Goal: Task Accomplishment & Management: Manage account settings

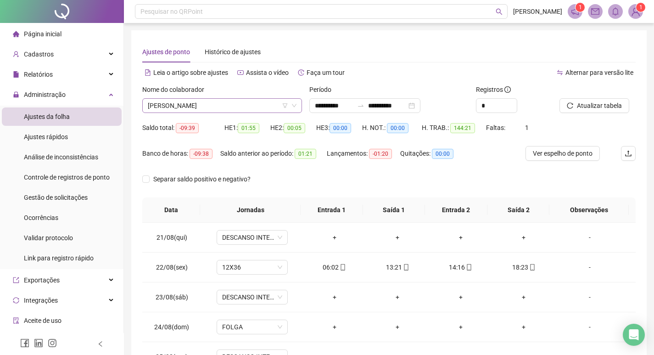
click at [217, 107] on span "[PERSON_NAME]" at bounding box center [222, 106] width 149 height 14
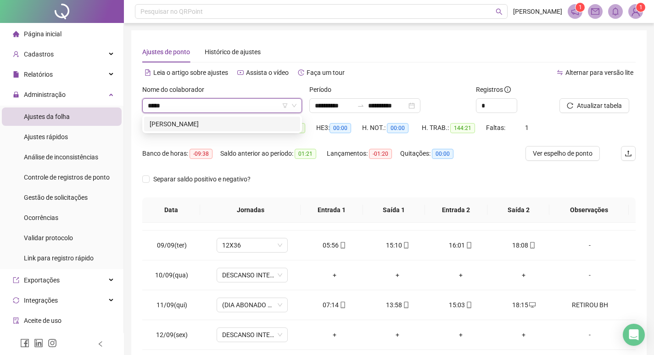
type input "*****"
click at [216, 133] on div "274768 [PERSON_NAME]" at bounding box center [222, 124] width 160 height 18
click at [229, 122] on div "[PERSON_NAME]" at bounding box center [222, 124] width 145 height 10
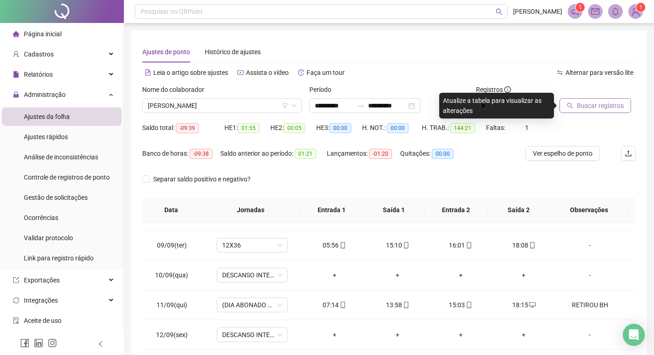
click at [580, 108] on span "Buscar registros" at bounding box center [600, 106] width 47 height 10
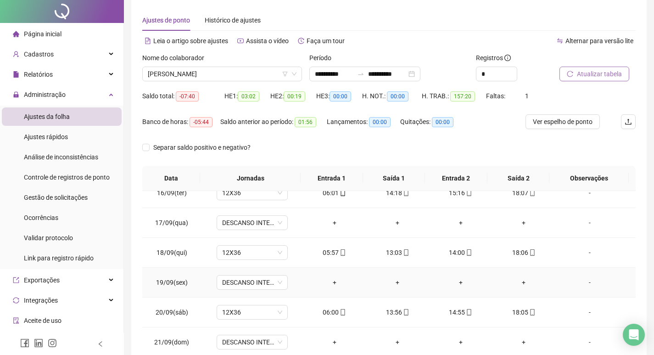
scroll to position [114, 0]
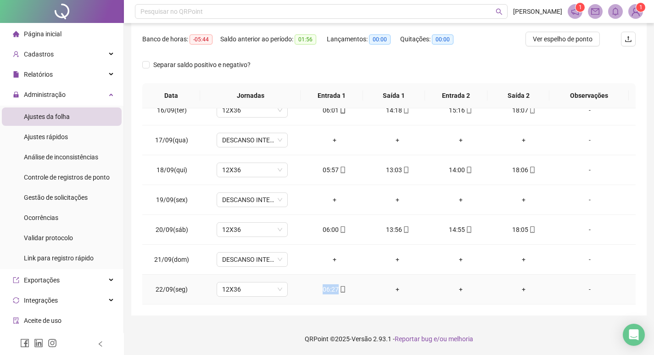
drag, startPoint x: 304, startPoint y: 298, endPoint x: 352, endPoint y: 307, distance: 48.6
click at [357, 302] on td "06:27" at bounding box center [334, 290] width 63 height 30
click at [344, 312] on div "**********" at bounding box center [389, 116] width 516 height 400
drag, startPoint x: 308, startPoint y: 293, endPoint x: 344, endPoint y: 302, distance: 36.9
click at [352, 298] on td "06:27" at bounding box center [334, 290] width 63 height 30
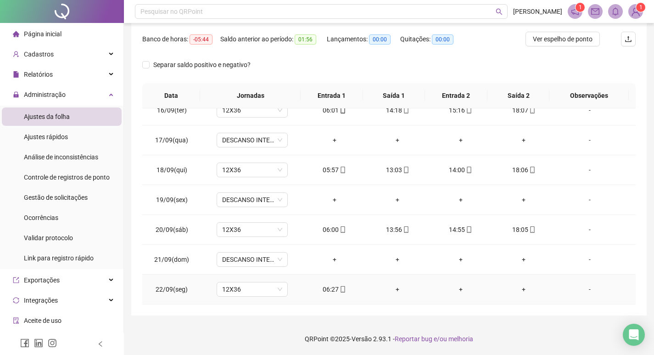
click at [344, 302] on td "06:27" at bounding box center [334, 290] width 63 height 30
drag, startPoint x: 332, startPoint y: 293, endPoint x: 358, endPoint y: 296, distance: 26.3
click at [358, 296] on td "06:27" at bounding box center [334, 290] width 63 height 30
click at [321, 311] on div "**********" at bounding box center [389, 116] width 516 height 400
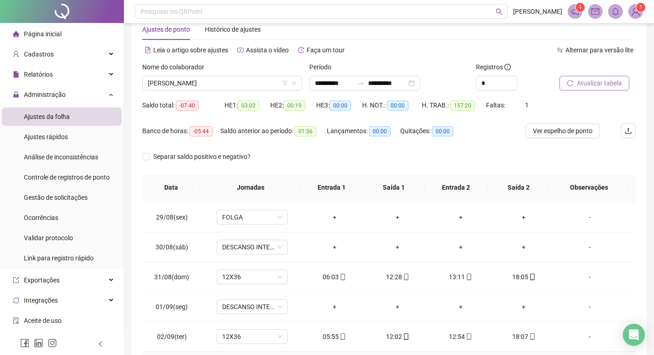
scroll to position [230, 0]
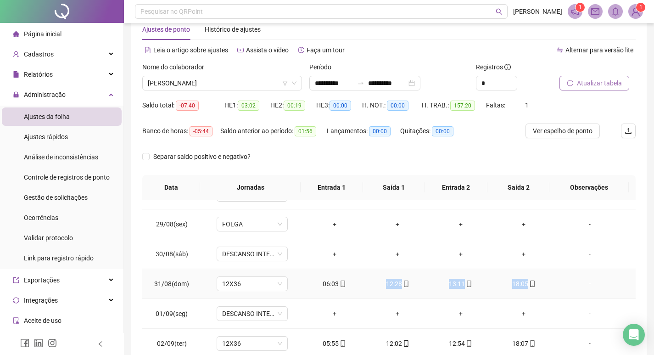
drag, startPoint x: 376, startPoint y: 287, endPoint x: 544, endPoint y: 296, distance: 167.8
click at [545, 296] on tr "31/08(dom) 12X36 06:03 12:28 13:11 18:05 -" at bounding box center [389, 284] width 494 height 30
click at [472, 296] on td "13:11" at bounding box center [460, 284] width 63 height 30
drag, startPoint x: 377, startPoint y: 287, endPoint x: 483, endPoint y: 296, distance: 105.6
click at [483, 296] on tr "31/08(dom) 12X36 06:03 12:28 13:11 18:05 -" at bounding box center [389, 284] width 494 height 30
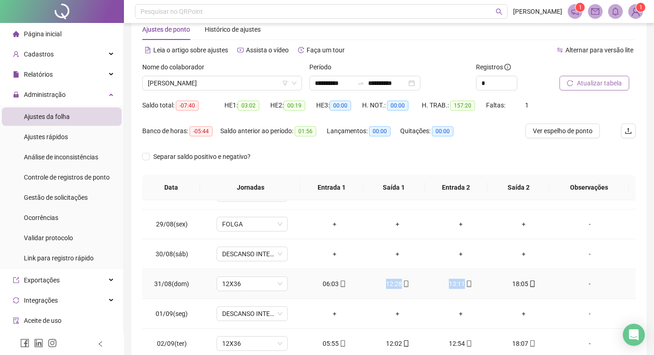
click at [422, 297] on td "12:28" at bounding box center [397, 284] width 63 height 30
drag, startPoint x: 435, startPoint y: 293, endPoint x: 474, endPoint y: 289, distance: 38.8
click at [474, 289] on td "13:11" at bounding box center [460, 284] width 63 height 30
click at [429, 283] on td "13:11" at bounding box center [460, 284] width 63 height 30
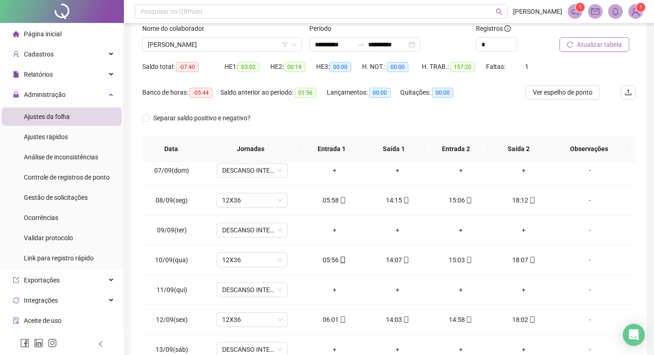
scroll to position [0, 0]
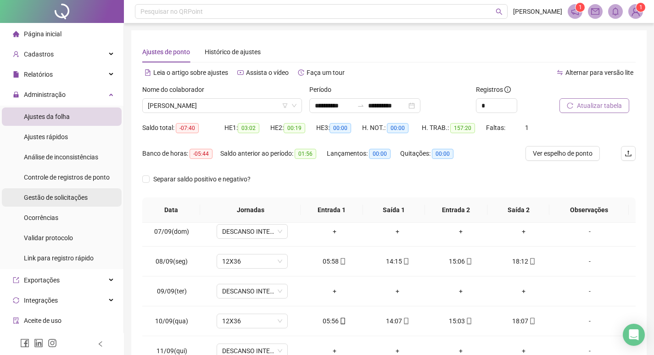
click at [58, 194] on span "Gestão de solicitações" at bounding box center [56, 197] width 64 height 7
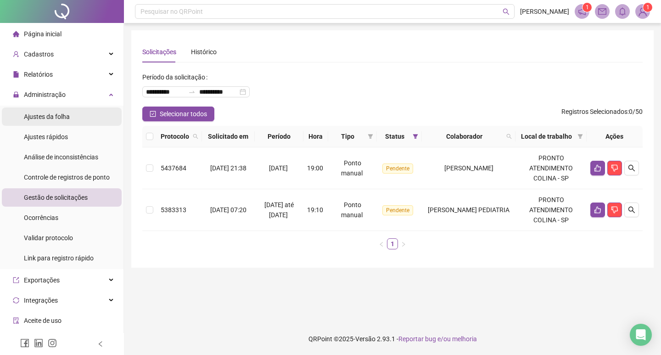
click at [55, 118] on span "Ajustes da folha" at bounding box center [47, 116] width 46 height 7
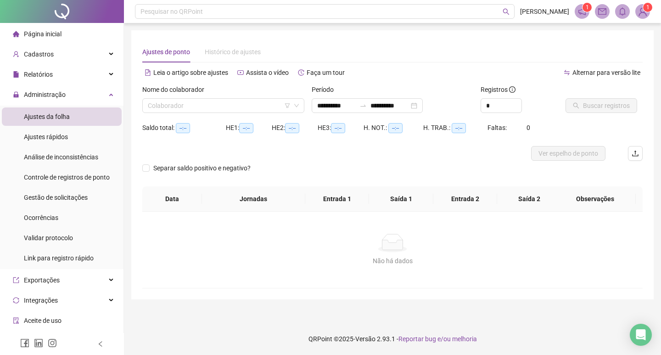
type input "**********"
click at [188, 103] on input "search" at bounding box center [219, 106] width 143 height 14
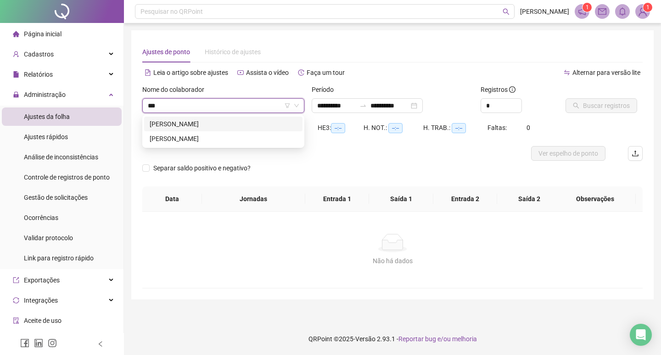
type input "****"
click at [212, 139] on div "[PERSON_NAME]" at bounding box center [223, 139] width 147 height 10
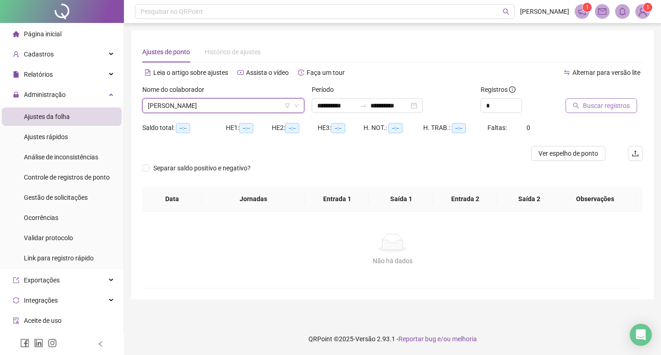
click at [609, 108] on span "Buscar registros" at bounding box center [606, 106] width 47 height 10
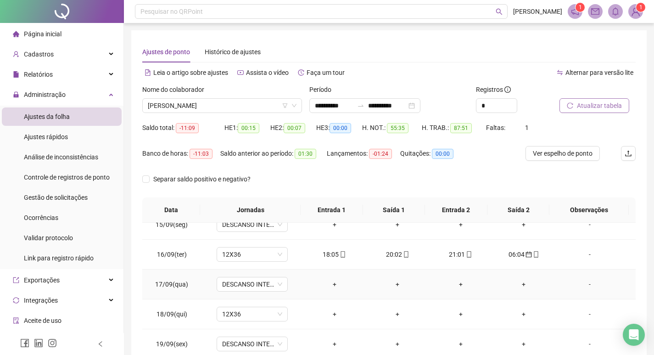
scroll to position [114, 0]
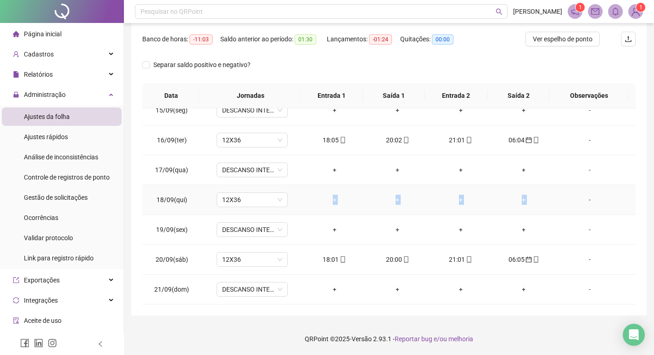
drag, startPoint x: 313, startPoint y: 198, endPoint x: 567, endPoint y: 197, distance: 254.0
click at [568, 195] on tr "18/09(qui) 12X36 + + + + -" at bounding box center [389, 200] width 494 height 30
click at [563, 199] on div "-" at bounding box center [590, 200] width 54 height 10
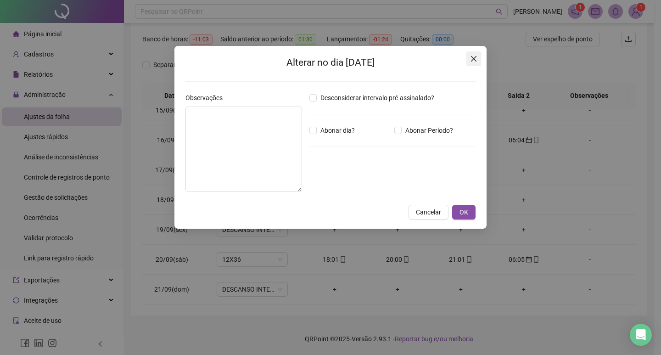
click at [474, 57] on icon "close" at bounding box center [473, 58] width 7 height 7
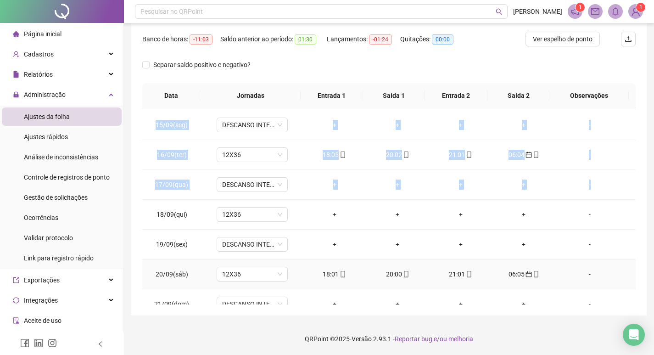
scroll to position [431, 0]
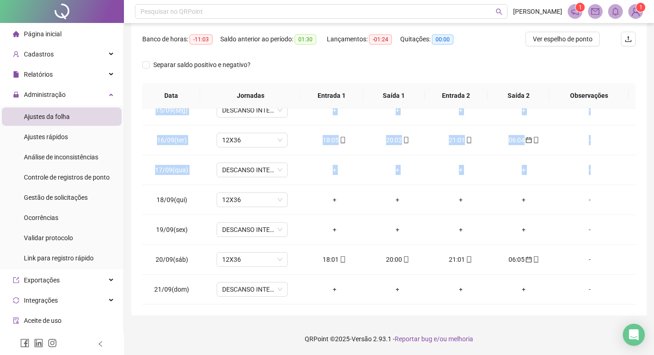
drag, startPoint x: 149, startPoint y: 203, endPoint x: 637, endPoint y: 239, distance: 489.5
click at [642, 244] on div "**********" at bounding box center [389, 116] width 516 height 400
click at [614, 194] on td "-" at bounding box center [596, 200] width 80 height 30
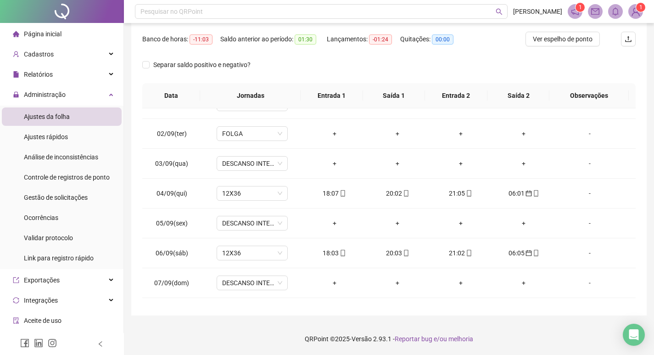
scroll to position [17, 0]
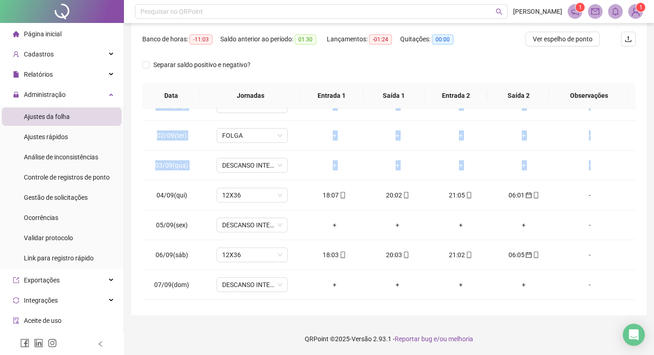
drag, startPoint x: 628, startPoint y: 159, endPoint x: 621, endPoint y: 186, distance: 28.0
click at [631, 257] on div "01/09(seg) DESCANSO INTER-JORNADA + + + + - 02/09(ter) FOLGA + + + + - 03/09(qu…" at bounding box center [389, 206] width 494 height 196
drag, startPoint x: 608, startPoint y: 234, endPoint x: 613, endPoint y: 227, distance: 8.3
click at [609, 234] on td "-" at bounding box center [596, 225] width 80 height 30
click at [618, 166] on span "-" at bounding box center [596, 165] width 66 height 10
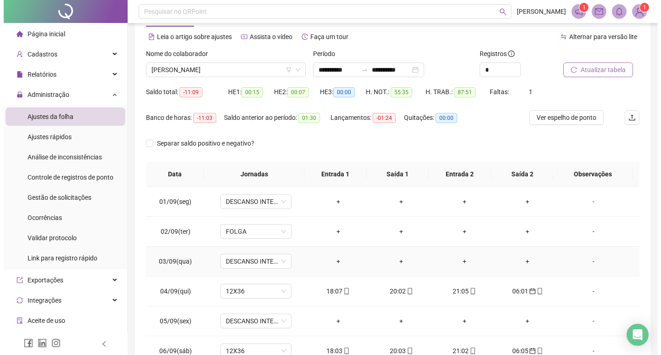
scroll to position [0, 0]
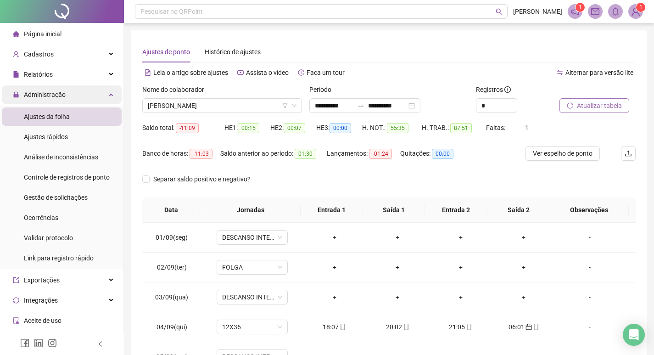
click at [99, 98] on div "Administração" at bounding box center [62, 94] width 120 height 18
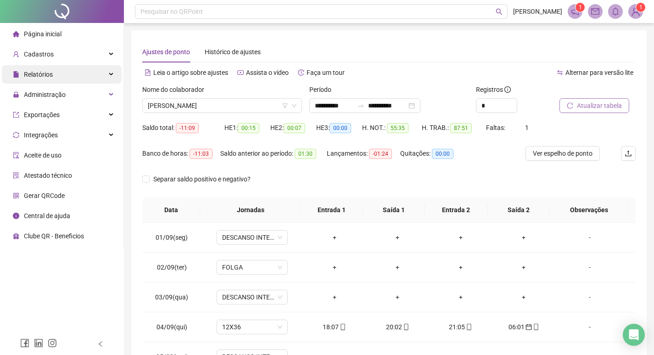
click at [53, 71] on div "Relatórios" at bounding box center [62, 74] width 120 height 18
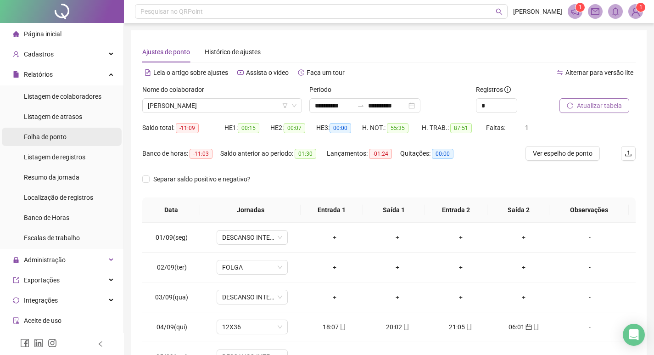
click at [55, 135] on span "Folha de ponto" at bounding box center [45, 136] width 43 height 7
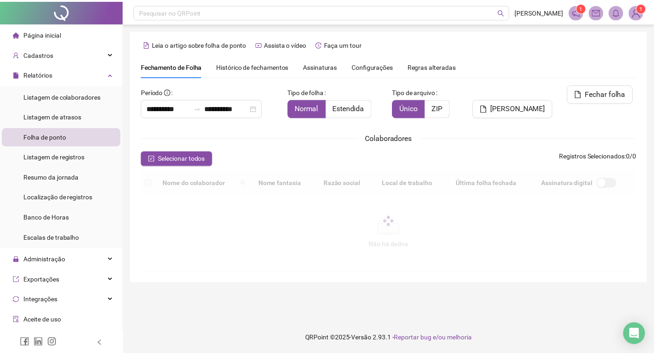
scroll to position [11, 0]
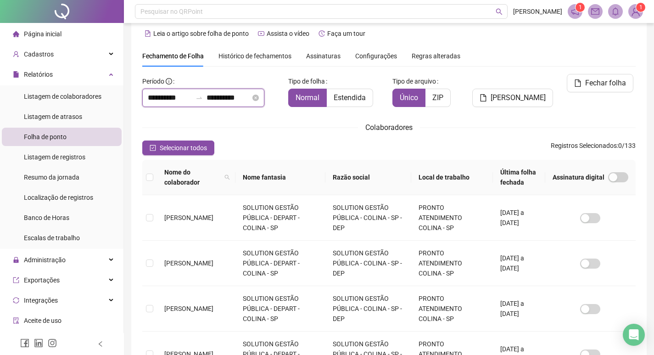
click at [176, 101] on input "**********" at bounding box center [170, 97] width 44 height 11
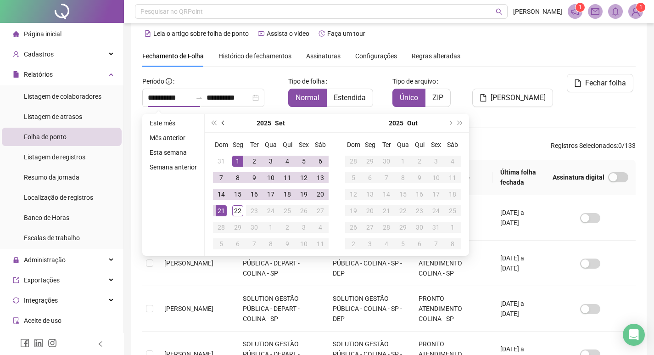
click at [225, 124] on button "prev-year" at bounding box center [224, 123] width 10 height 18
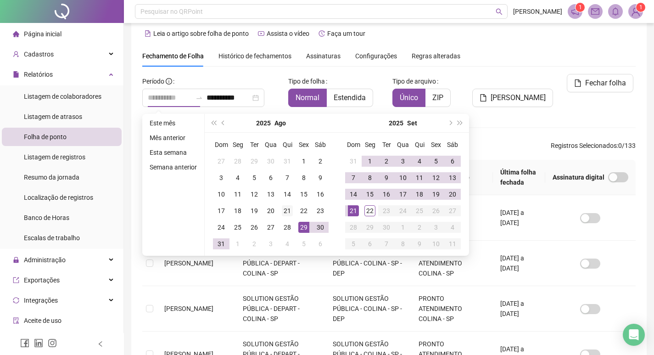
type input "**********"
click at [285, 212] on div "21" at bounding box center [287, 210] width 11 height 11
type input "**********"
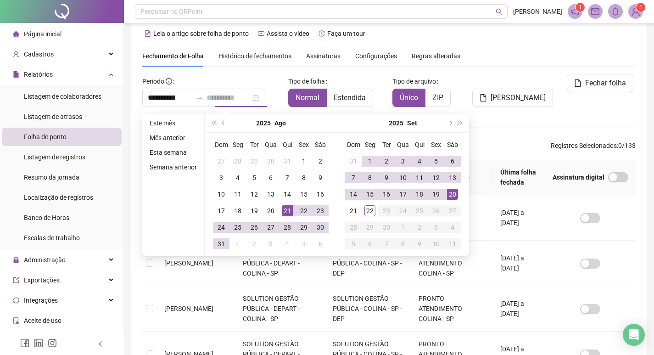
click at [451, 195] on div "20" at bounding box center [452, 194] width 11 height 11
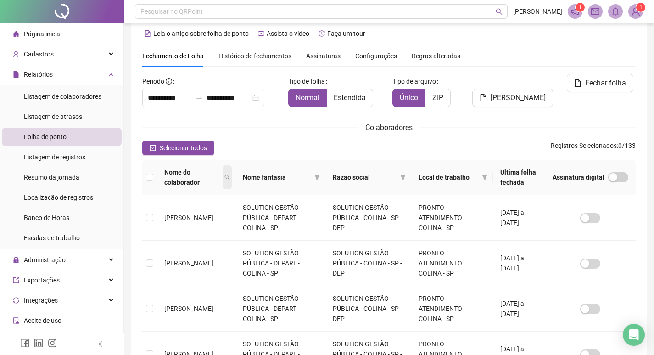
click at [232, 181] on span at bounding box center [227, 177] width 9 height 24
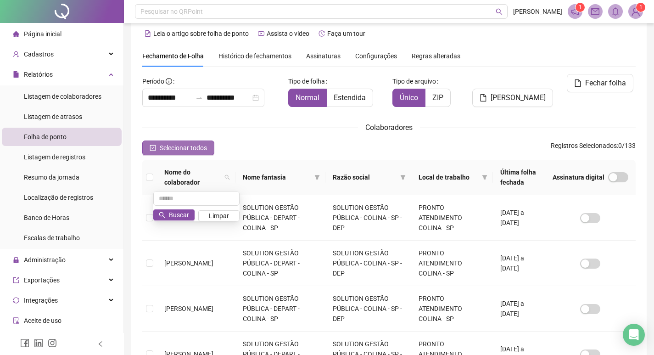
drag, startPoint x: 164, startPoint y: 196, endPoint x: 156, endPoint y: 143, distance: 53.1
click at [165, 195] on input "text" at bounding box center [196, 198] width 86 height 15
type input "**********"
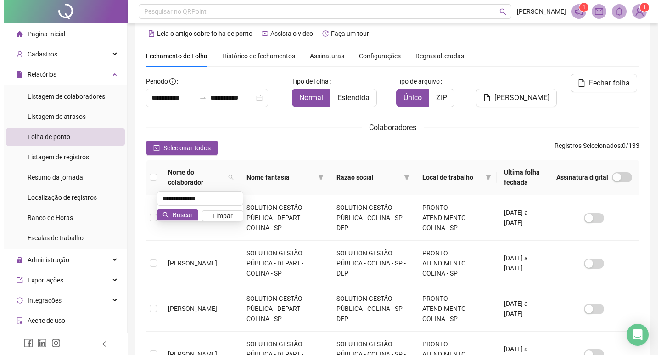
scroll to position [0, 0]
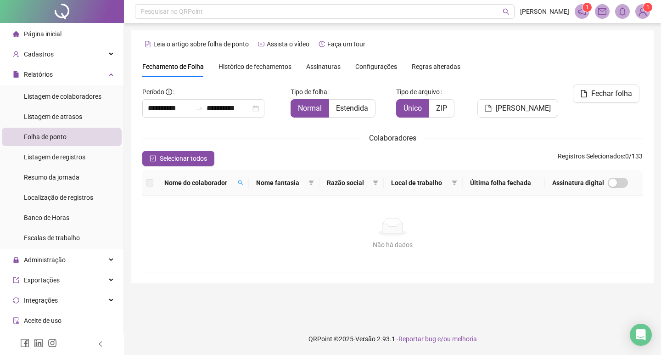
click at [234, 183] on span "Nome do colaborador" at bounding box center [199, 183] width 70 height 10
click at [240, 184] on icon "search" at bounding box center [241, 183] width 6 height 6
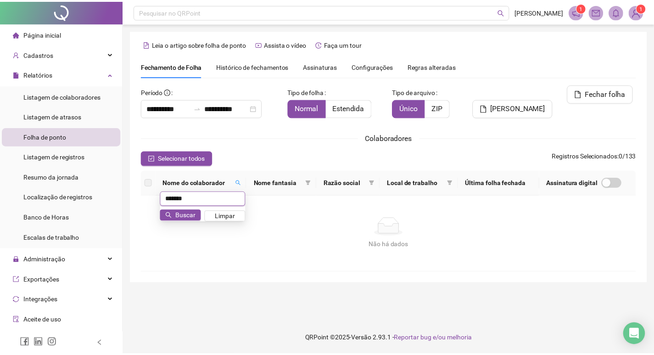
scroll to position [11, 0]
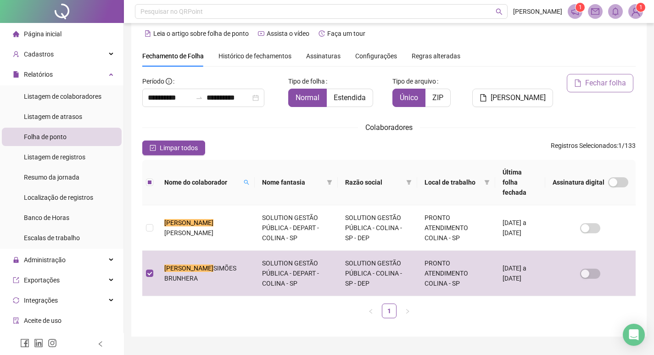
click at [592, 83] on span "Fechar folha" at bounding box center [606, 83] width 41 height 11
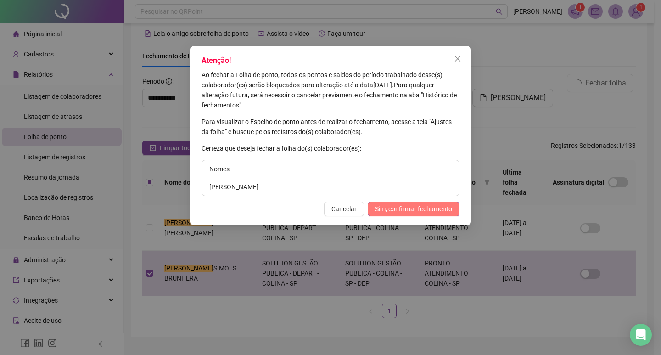
click at [411, 205] on span "Sim, confirmar fechamento" at bounding box center [413, 209] width 77 height 10
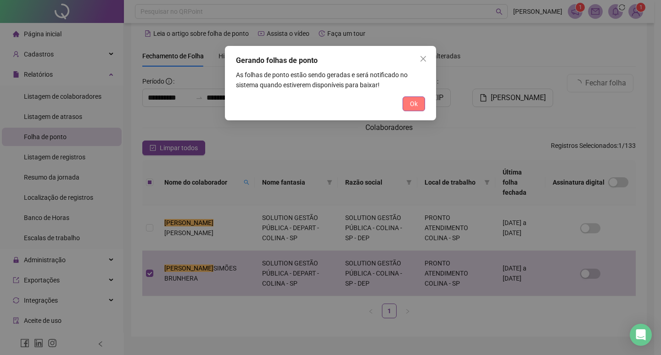
click at [418, 107] on button "Ok" at bounding box center [414, 103] width 23 height 15
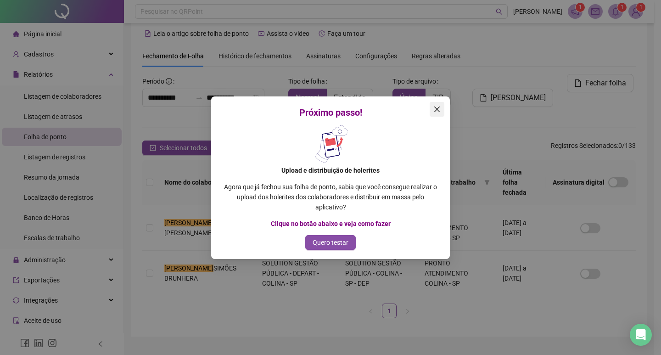
click at [440, 109] on icon "close" at bounding box center [437, 109] width 7 height 7
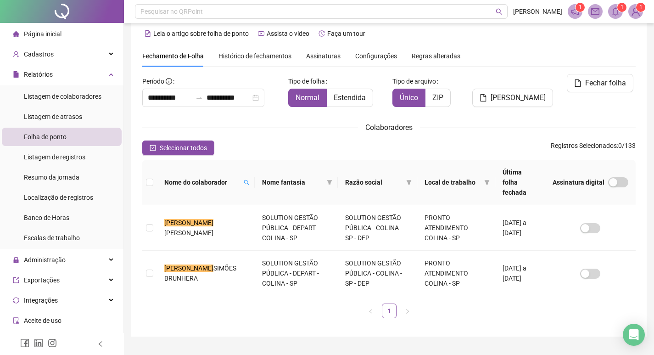
click at [614, 15] on icon "bell" at bounding box center [616, 11] width 8 height 8
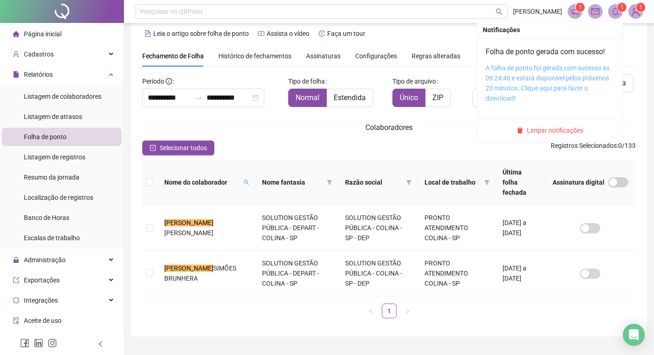
click at [513, 77] on link "A folha de ponto foi gerada com sucesso às 09:24:46 e estará disponível pelos p…" at bounding box center [548, 83] width 124 height 38
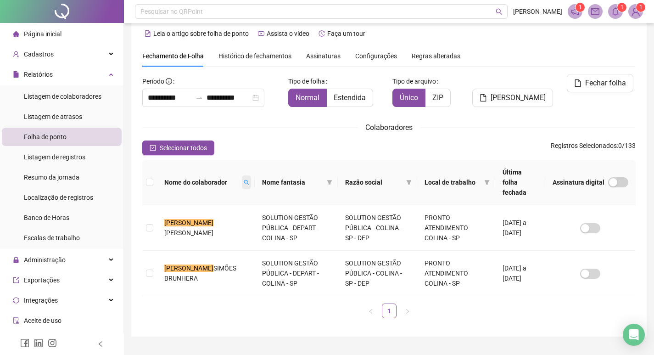
click at [244, 180] on icon "search" at bounding box center [247, 183] width 6 height 6
type input "********"
click at [166, 214] on span "Buscar" at bounding box center [167, 215] width 20 height 10
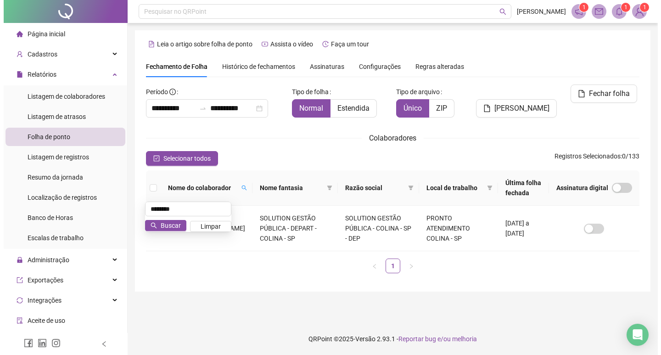
scroll to position [0, 0]
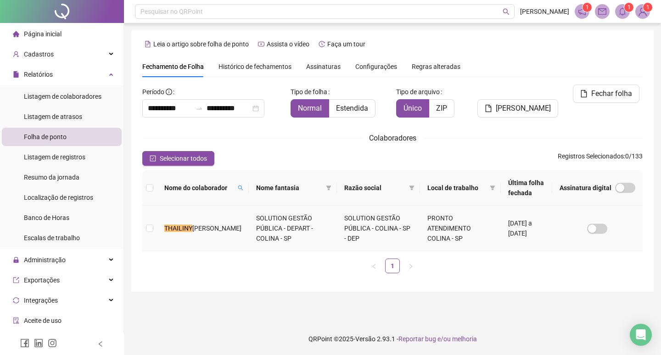
click at [154, 227] on td at bounding box center [149, 228] width 15 height 45
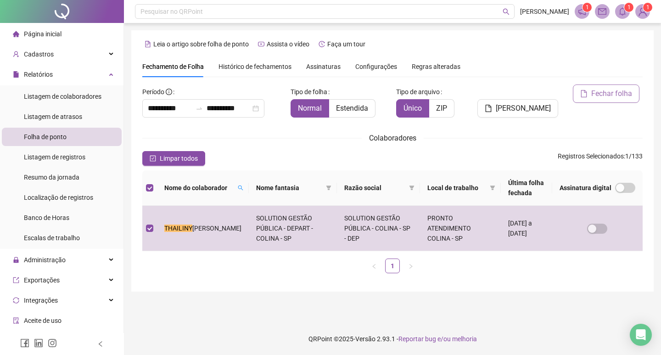
click at [598, 99] on button "Fechar folha" at bounding box center [606, 93] width 67 height 18
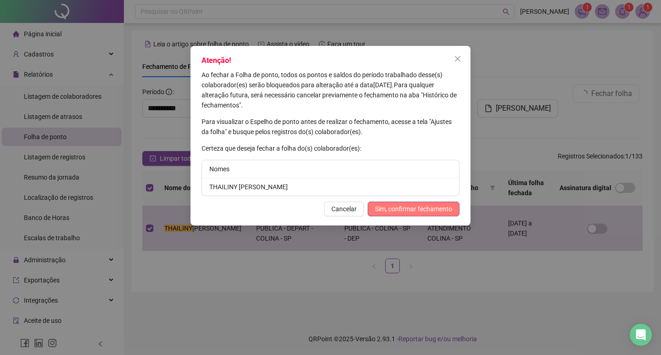
click at [421, 208] on span "Sim, confirmar fechamento" at bounding box center [413, 209] width 77 height 10
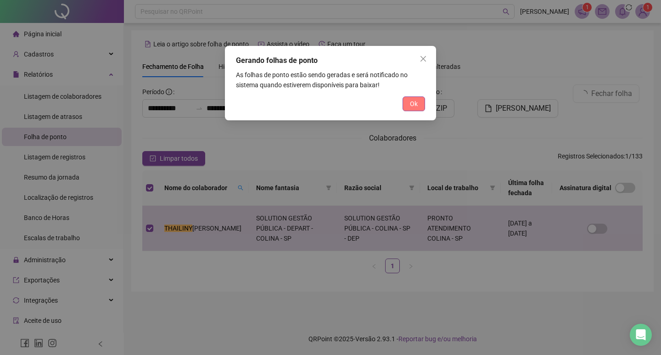
click at [409, 99] on button "Ok" at bounding box center [414, 103] width 23 height 15
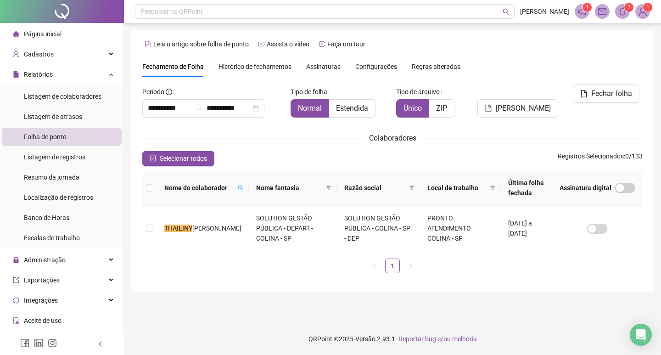
click at [253, 263] on div "**********" at bounding box center [330, 177] width 661 height 355
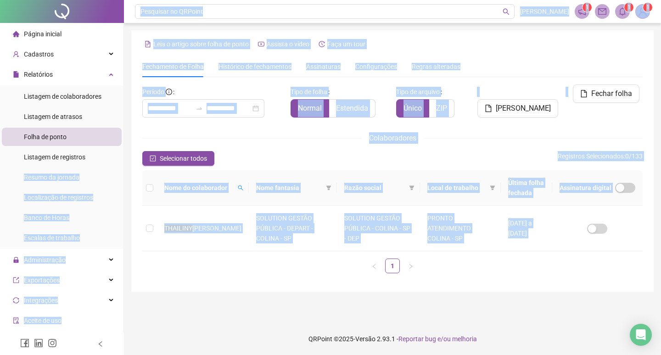
click at [249, 254] on div "Nome do colaborador Nome fantasia Razão social Local de trabalho Última folha f…" at bounding box center [392, 221] width 501 height 103
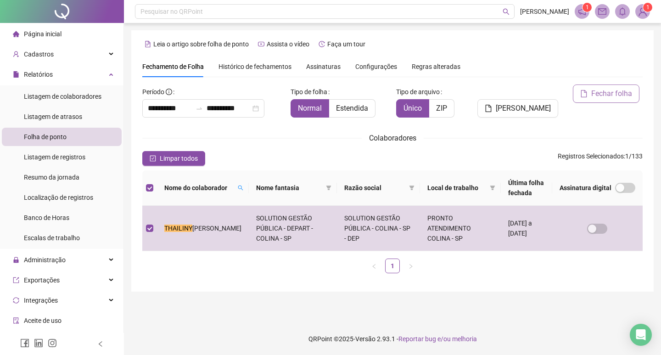
click at [615, 100] on button "Fechar folha" at bounding box center [606, 93] width 67 height 18
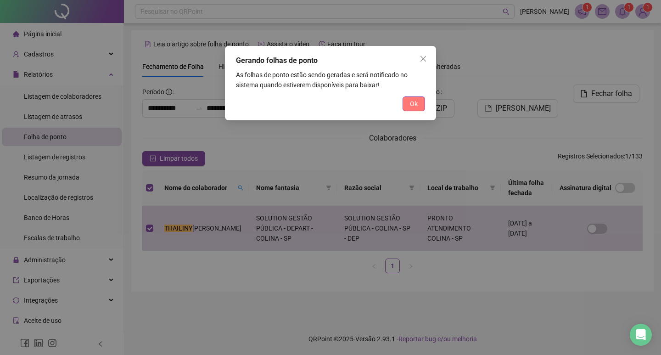
click at [417, 101] on span "Ok" at bounding box center [414, 104] width 8 height 10
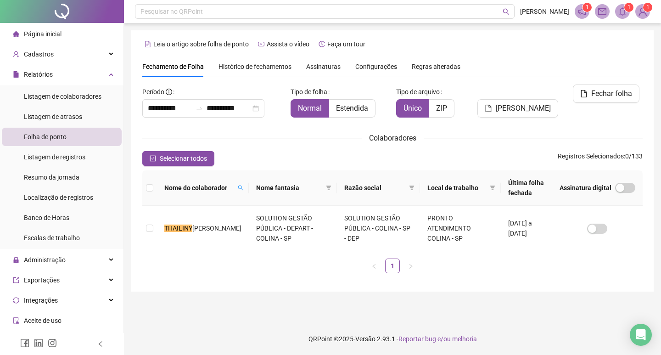
click at [617, 12] on span at bounding box center [622, 11] width 15 height 15
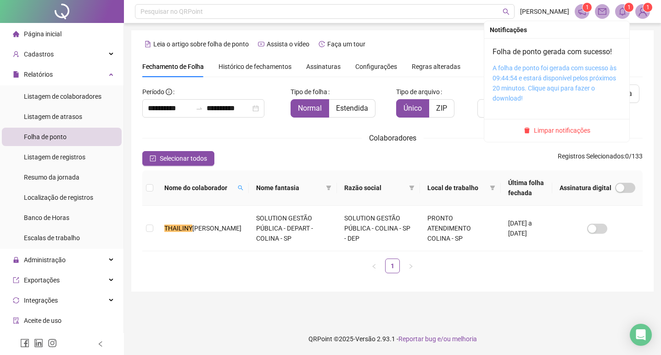
click at [529, 73] on link "A folha de ponto foi gerada com sucesso às 09:44:54 e estará disponível pelos p…" at bounding box center [555, 83] width 124 height 38
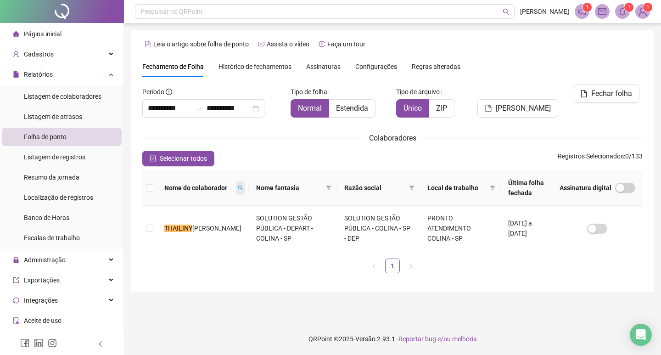
click at [238, 187] on icon "search" at bounding box center [241, 188] width 6 height 6
type input "**********"
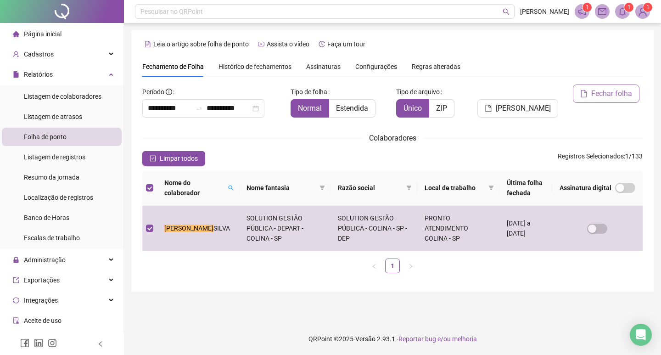
click at [608, 98] on span "Fechar folha" at bounding box center [611, 93] width 41 height 11
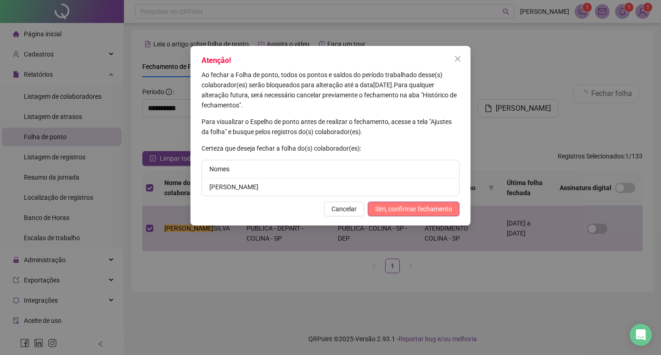
click at [408, 212] on span "Sim, confirmar fechamento" at bounding box center [413, 209] width 77 height 10
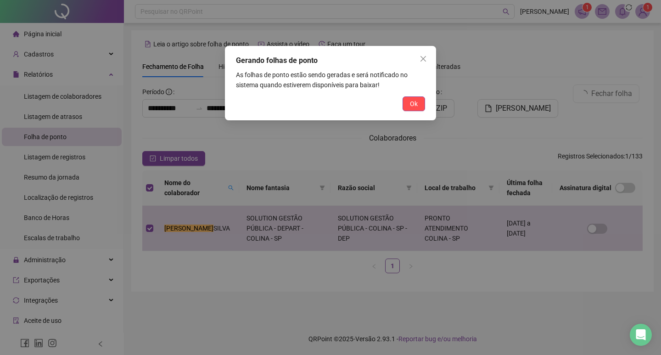
click at [416, 111] on div "Gerando folhas de ponto As folhas de ponto estão sendo geradas e será notificad…" at bounding box center [330, 83] width 211 height 74
click at [417, 106] on span "Ok" at bounding box center [414, 104] width 8 height 10
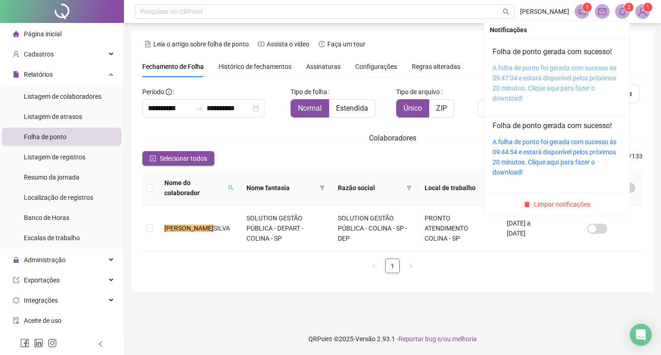
click at [515, 78] on link "A folha de ponto foi gerada com sucesso às 09:47:34 e estará disponível pelos p…" at bounding box center [555, 83] width 124 height 38
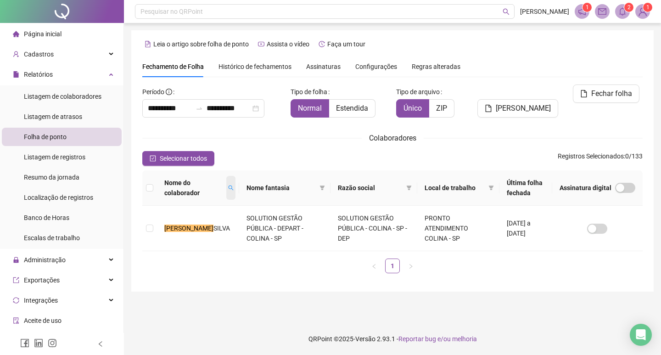
click at [226, 189] on span at bounding box center [230, 188] width 9 height 24
type input "*******"
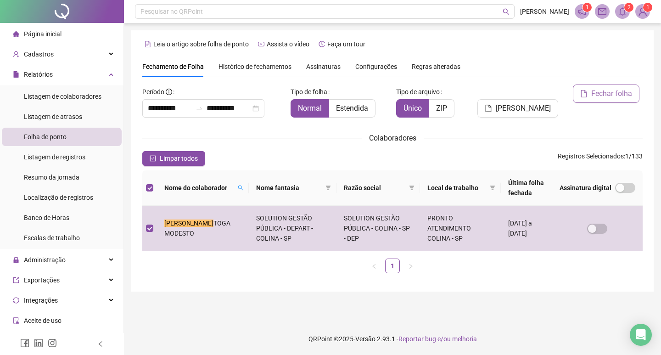
click at [593, 102] on button "Fechar folha" at bounding box center [606, 93] width 67 height 18
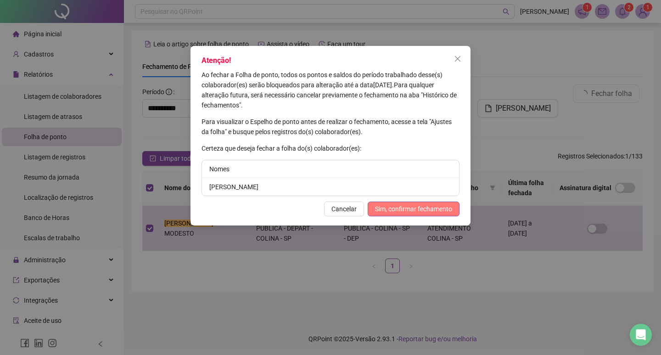
click at [402, 205] on span "Sim, confirmar fechamento" at bounding box center [413, 209] width 77 height 10
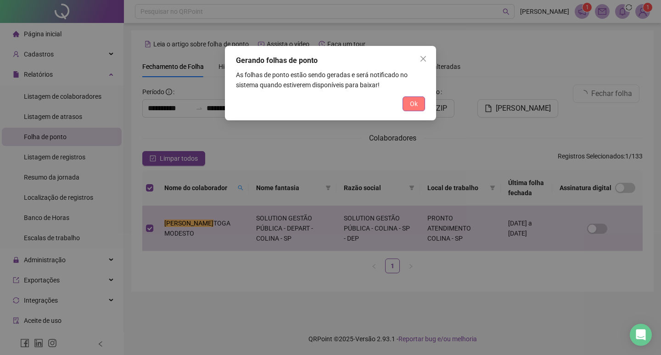
click at [418, 102] on button "Ok" at bounding box center [414, 103] width 23 height 15
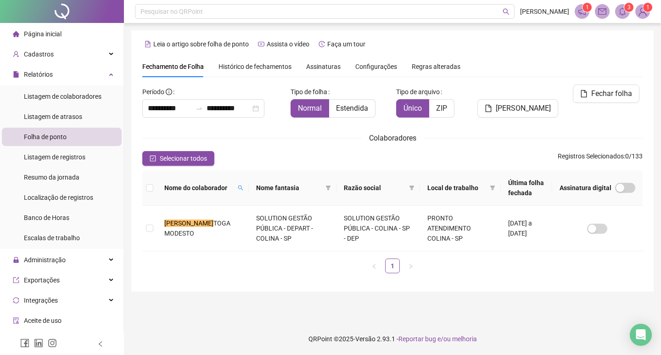
click at [631, 12] on div "1 3 1" at bounding box center [612, 11] width 75 height 15
click at [626, 17] on span at bounding box center [622, 11] width 15 height 15
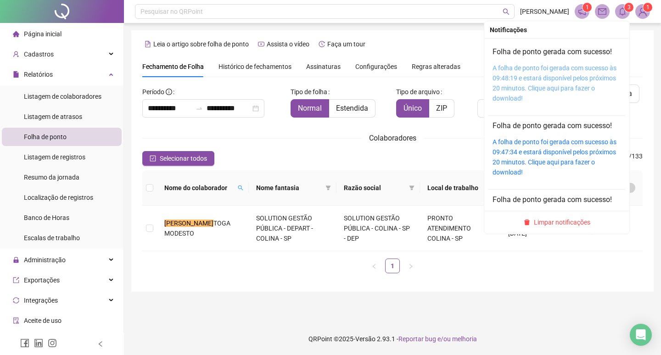
click at [559, 80] on link "A folha de ponto foi gerada com sucesso às 09:48:19 e estará disponível pelos p…" at bounding box center [555, 83] width 124 height 38
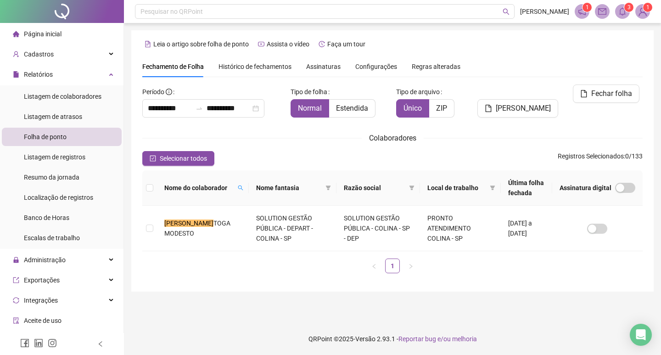
click at [225, 189] on th "Nome do colaborador" at bounding box center [203, 187] width 92 height 35
click at [238, 190] on icon "search" at bounding box center [241, 188] width 6 height 6
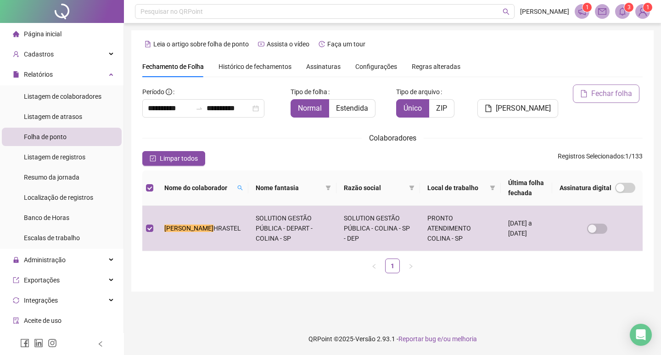
click at [601, 95] on span "Fechar folha" at bounding box center [611, 93] width 41 height 11
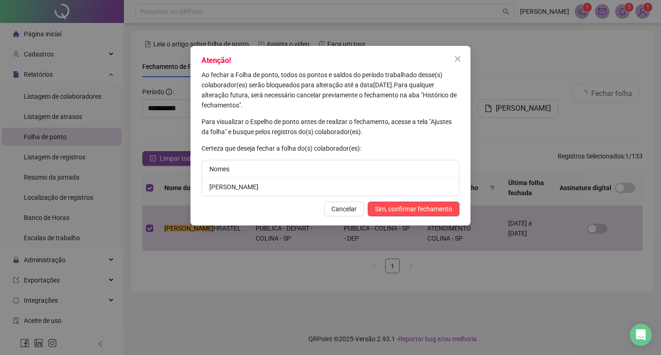
click at [414, 204] on span "Sim, confirmar fechamento" at bounding box center [413, 209] width 77 height 10
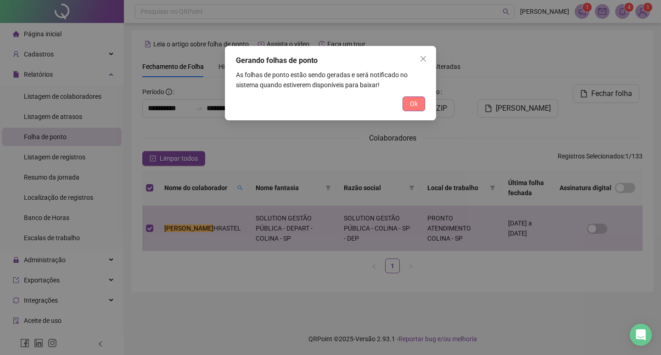
click at [414, 106] on span "Ok" at bounding box center [414, 104] width 8 height 10
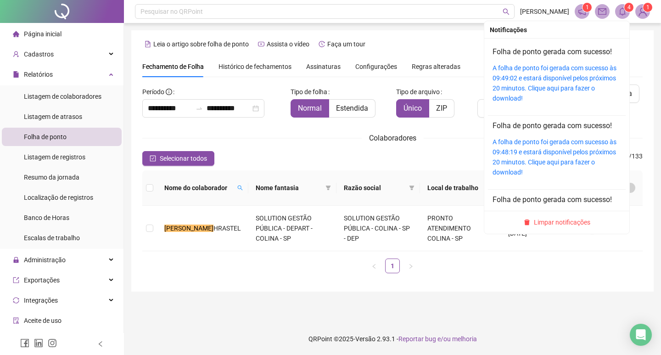
click at [620, 10] on icon "bell" at bounding box center [623, 11] width 8 height 8
click at [531, 73] on div "A folha de ponto foi gerada com sucesso às 09:49:02 e estará disponível pelos p…" at bounding box center [557, 83] width 129 height 40
click at [630, 11] on span "4" at bounding box center [629, 7] width 3 height 6
click at [505, 81] on link "A folha de ponto foi gerada com sucesso às 09:49:02 e estará disponível pelos p…" at bounding box center [555, 83] width 124 height 38
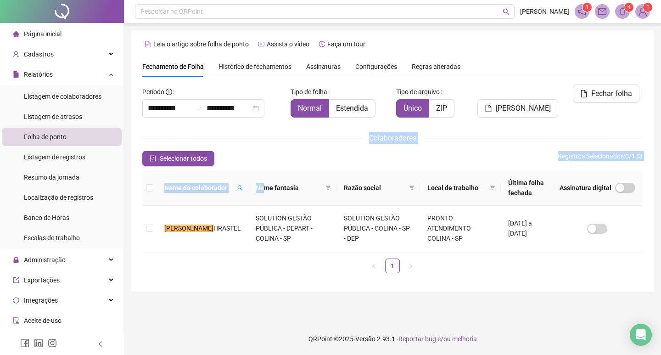
drag, startPoint x: 247, startPoint y: 157, endPoint x: 239, endPoint y: 188, distance: 32.1
click at [240, 188] on div "**********" at bounding box center [392, 182] width 501 height 196
click at [238, 186] on icon "search" at bounding box center [240, 188] width 5 height 5
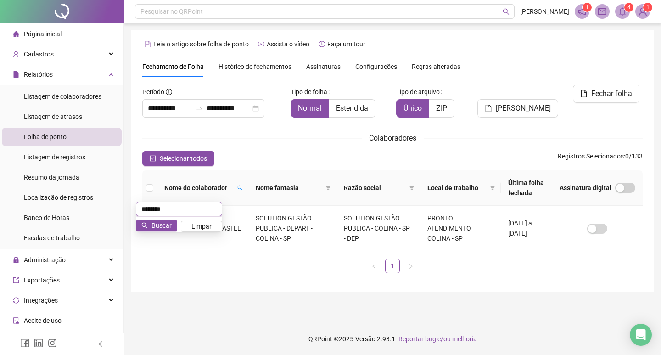
type input "*******"
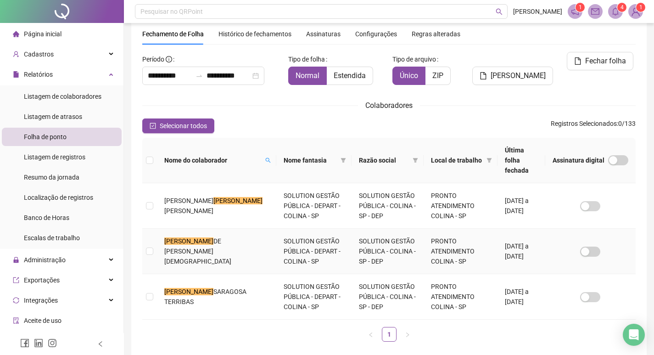
scroll to position [56, 0]
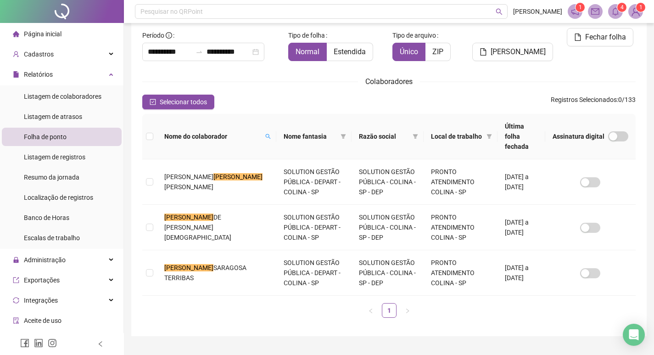
click at [141, 260] on div "Nome do colaborador Nome fantasia Razão social Local de trabalho Última folha f…" at bounding box center [389, 219] width 501 height 211
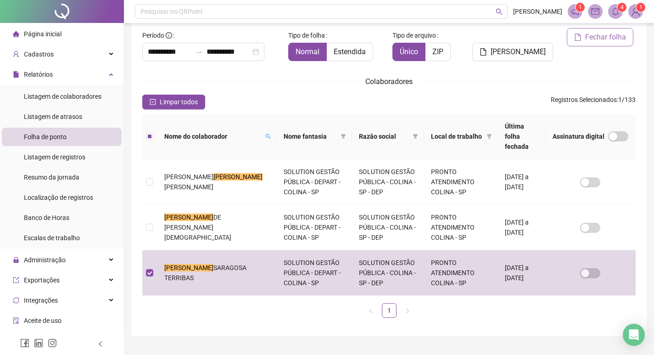
click at [619, 42] on span "Fechar folha" at bounding box center [606, 37] width 41 height 11
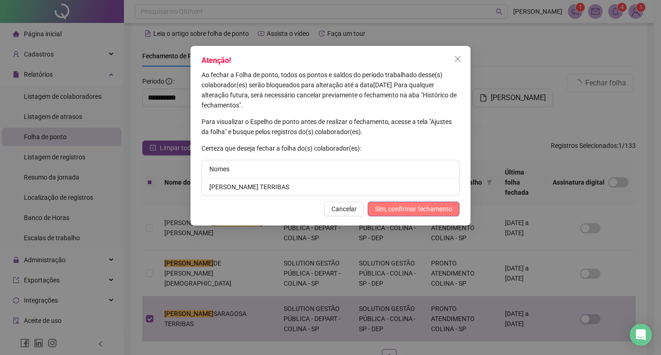
click at [412, 209] on span "Sim, confirmar fechamento" at bounding box center [413, 209] width 77 height 10
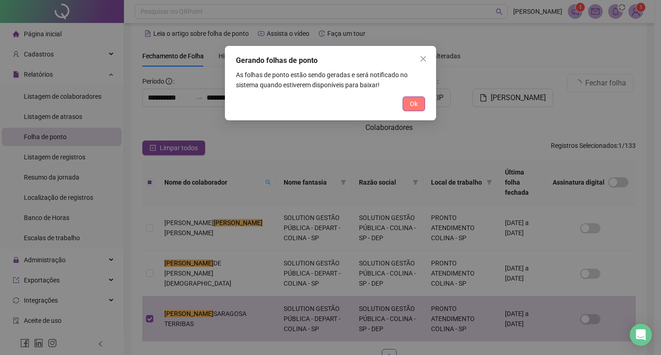
click at [408, 100] on button "Ok" at bounding box center [414, 103] width 23 height 15
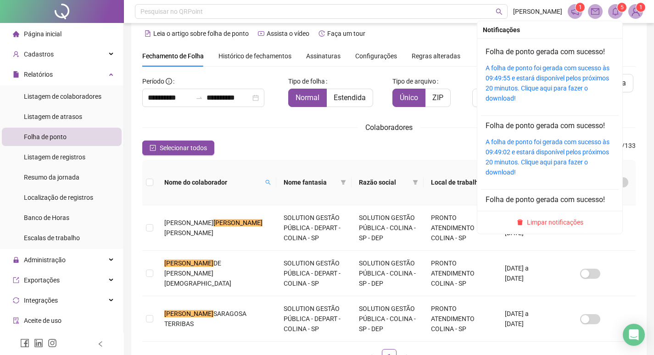
drag, startPoint x: 616, startPoint y: 13, endPoint x: 613, endPoint y: 23, distance: 10.6
click at [615, 13] on icon "bell" at bounding box center [616, 11] width 8 height 8
click at [547, 67] on link "A folha de ponto foi gerada com sucesso às 09:49:55 e estará disponível pelos p…" at bounding box center [548, 83] width 124 height 38
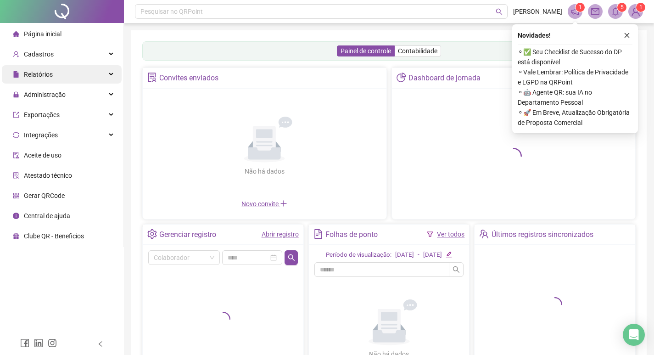
click at [84, 73] on div "Relatórios" at bounding box center [62, 74] width 120 height 18
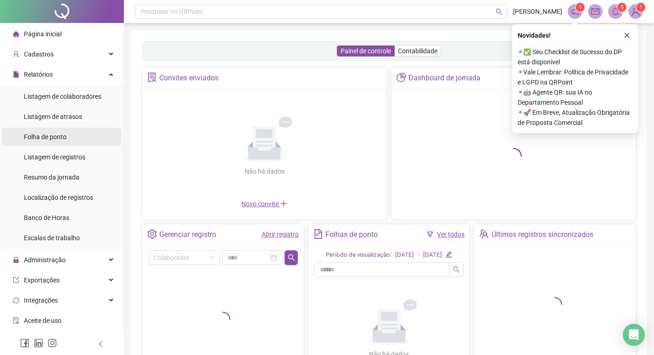
click at [70, 133] on li "Folha de ponto" at bounding box center [62, 137] width 120 height 18
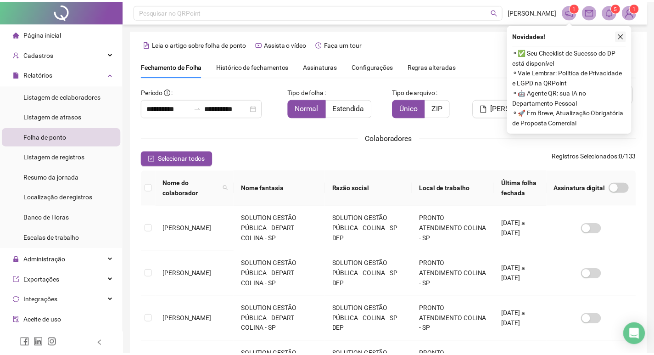
scroll to position [11, 0]
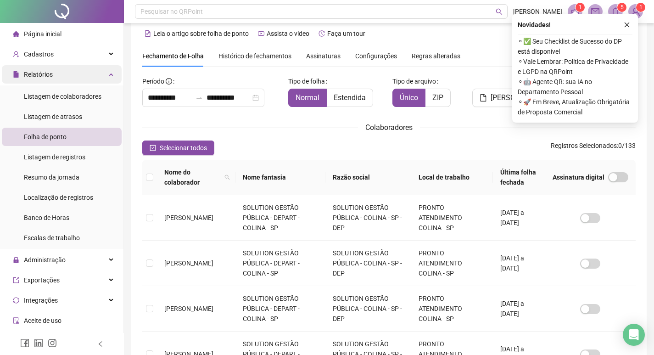
click at [626, 25] on icon "close" at bounding box center [627, 25] width 6 height 6
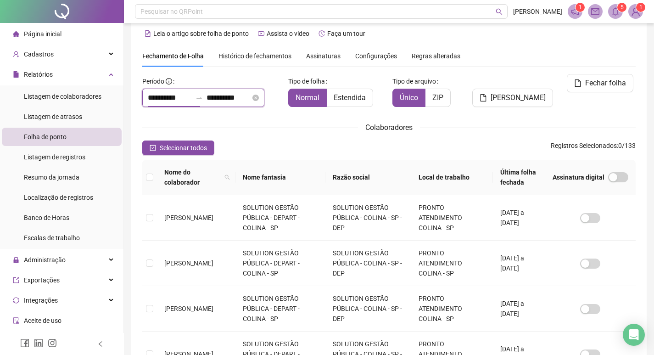
click at [178, 94] on input "**********" at bounding box center [170, 97] width 44 height 11
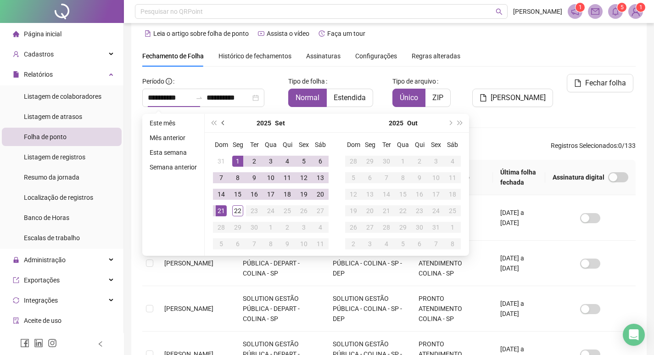
click at [222, 123] on span "prev-year" at bounding box center [224, 123] width 5 height 5
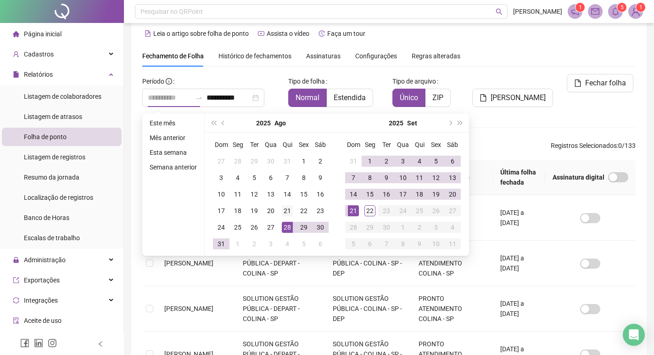
type input "**********"
click at [282, 212] on div "21" at bounding box center [287, 210] width 11 height 11
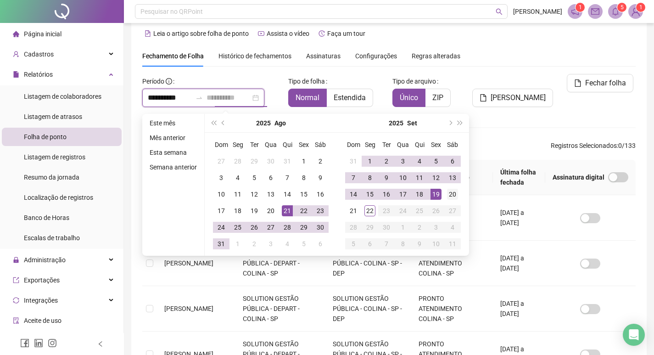
type input "**********"
click at [449, 196] on div "20" at bounding box center [452, 194] width 11 height 11
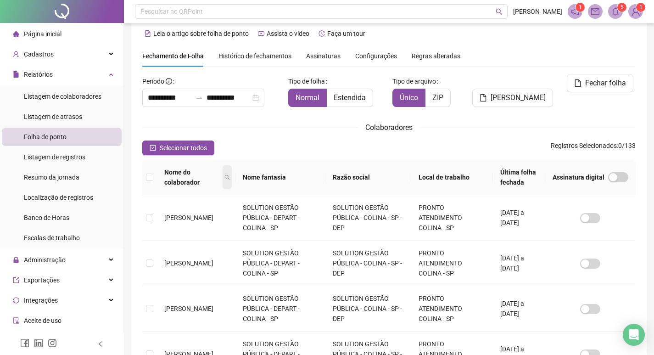
click at [230, 175] on icon "search" at bounding box center [228, 178] width 6 height 6
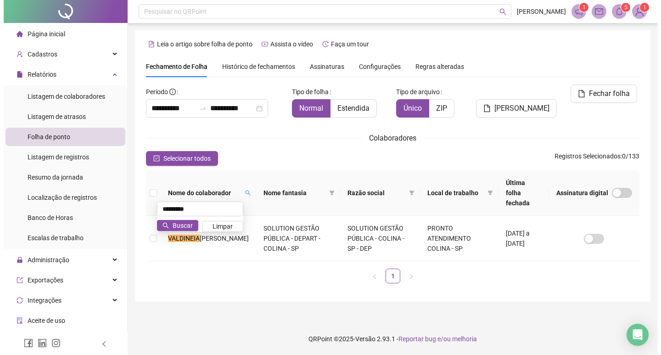
scroll to position [0, 0]
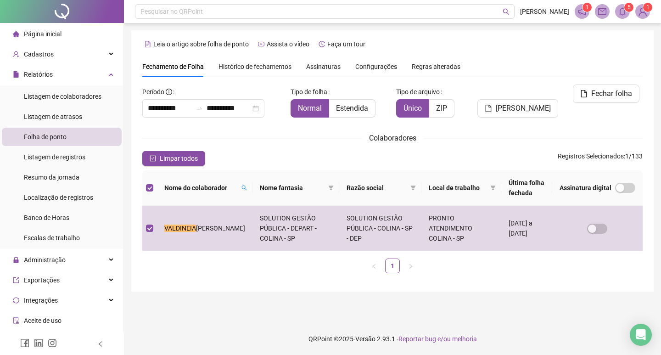
click at [619, 107] on div "Fechar folha" at bounding box center [604, 104] width 84 height 40
click at [619, 97] on span "Fechar folha" at bounding box center [611, 93] width 41 height 11
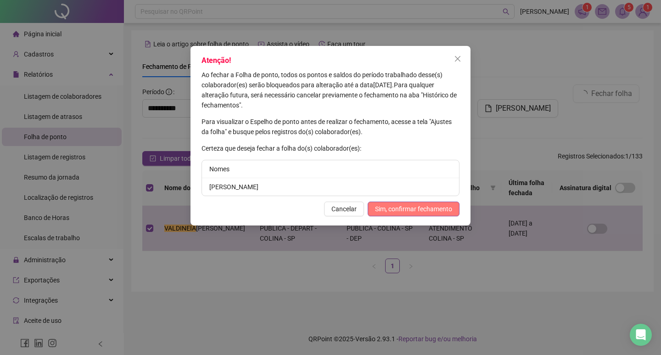
click at [443, 210] on span "Sim, confirmar fechamento" at bounding box center [413, 209] width 77 height 10
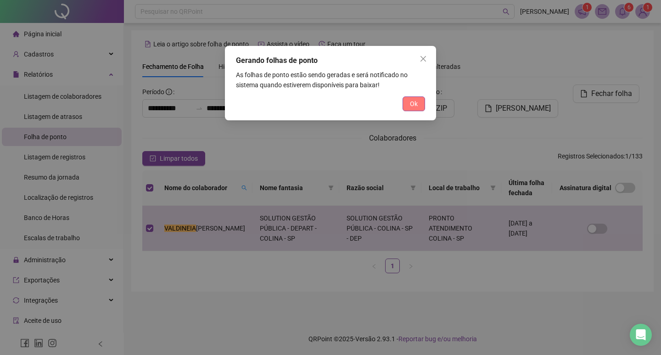
click at [419, 107] on button "Ok" at bounding box center [414, 103] width 23 height 15
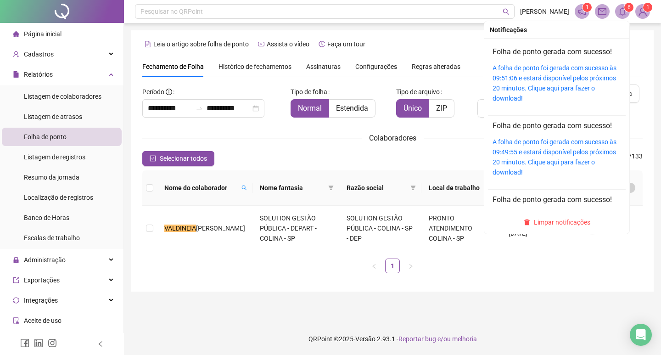
click at [540, 73] on div "A folha de ponto foi gerada com sucesso às 09:51:06 e estará disponível pelos p…" at bounding box center [557, 83] width 129 height 40
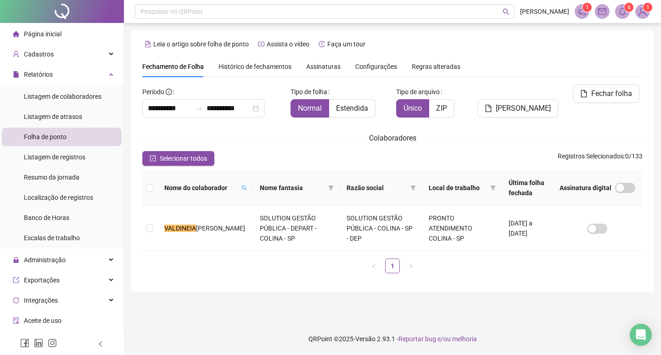
click at [626, 10] on sup "6" at bounding box center [629, 7] width 9 height 9
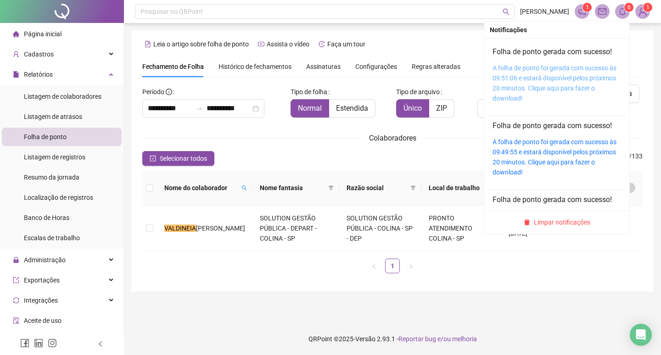
click at [516, 77] on link "A folha de ponto foi gerada com sucesso às 09:51:06 e estará disponível pelos p…" at bounding box center [555, 83] width 124 height 38
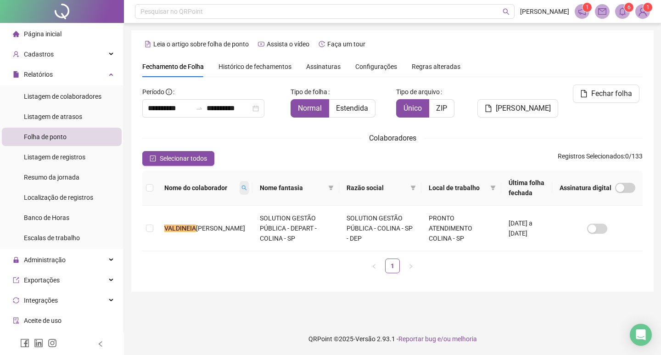
click at [240, 182] on span at bounding box center [244, 188] width 9 height 14
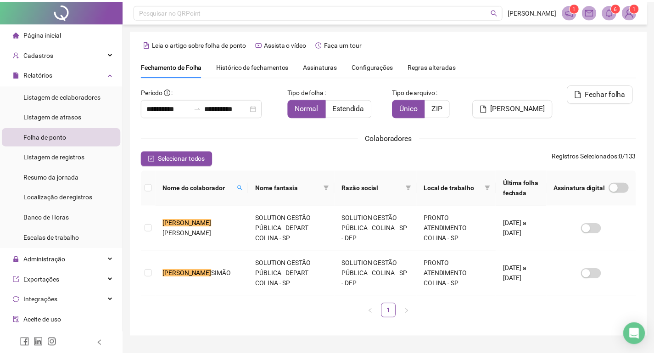
scroll to position [11, 0]
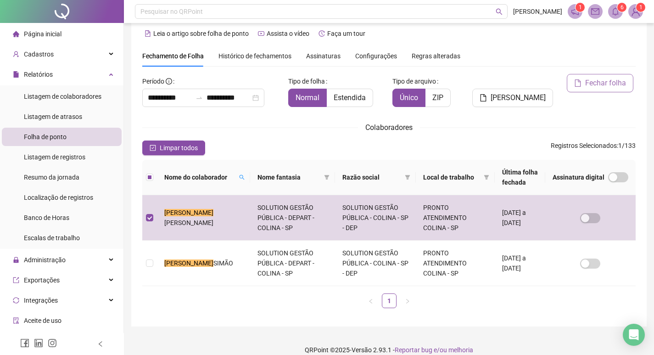
click at [592, 85] on span "Fechar folha" at bounding box center [606, 83] width 41 height 11
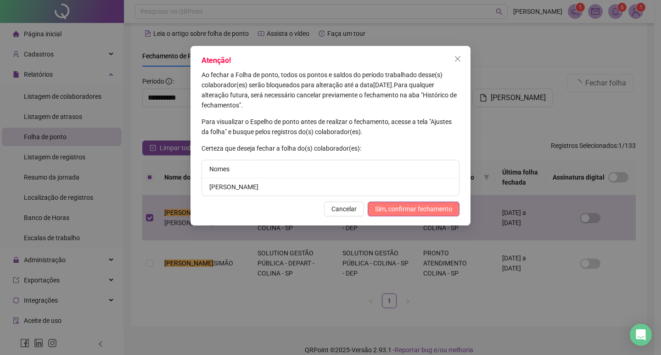
click at [414, 208] on span "Sim, confirmar fechamento" at bounding box center [413, 209] width 77 height 10
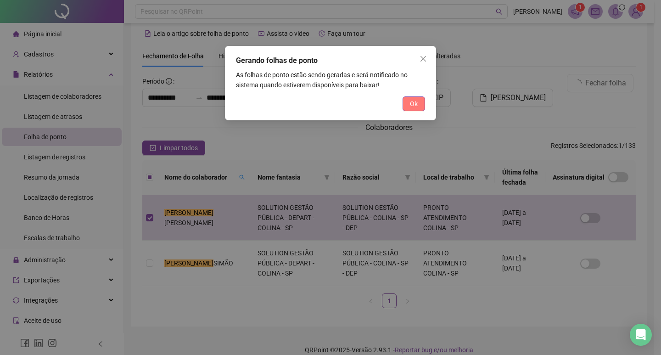
click at [414, 106] on span "Ok" at bounding box center [414, 104] width 8 height 10
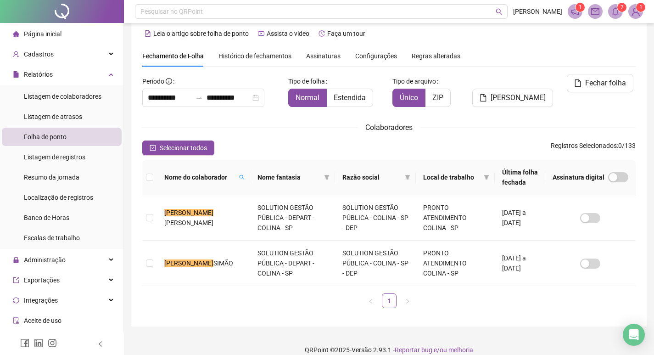
click at [614, 11] on icon "bell" at bounding box center [616, 11] width 6 height 8
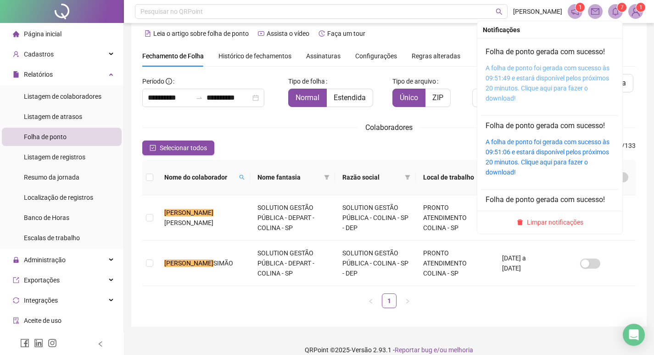
click at [518, 89] on link "A folha de ponto foi gerada com sucesso às 09:51:49 e estará disponível pelos p…" at bounding box center [548, 83] width 124 height 38
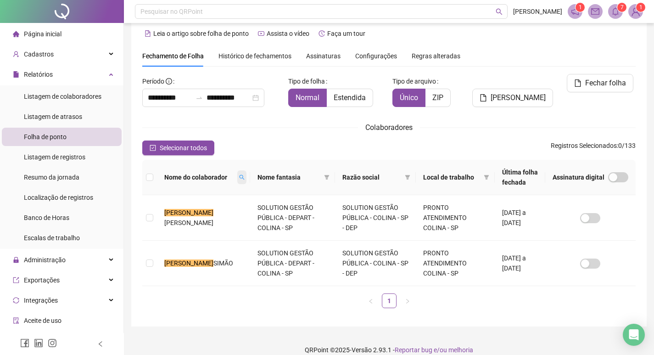
click at [237, 177] on span at bounding box center [241, 177] width 9 height 14
type input "*******"
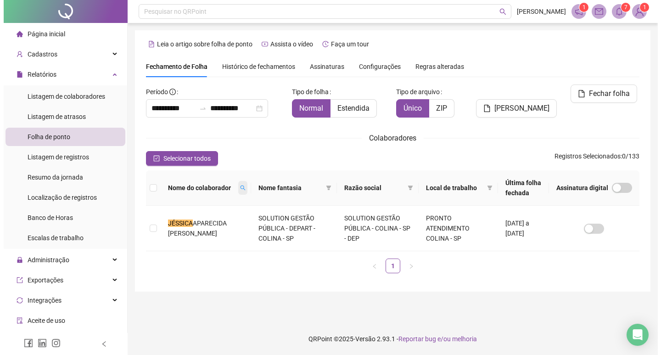
scroll to position [0, 0]
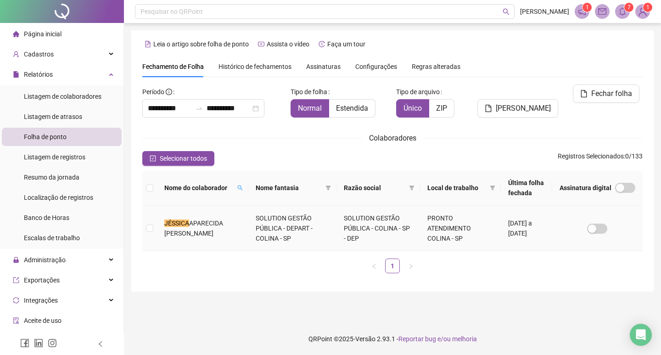
click at [154, 228] on td at bounding box center [149, 228] width 15 height 45
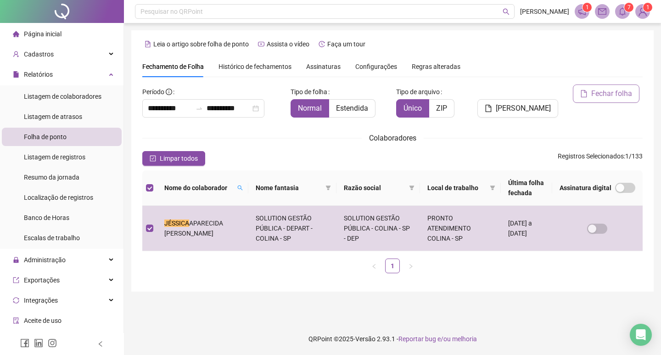
click at [604, 97] on span "Fechar folha" at bounding box center [611, 93] width 41 height 11
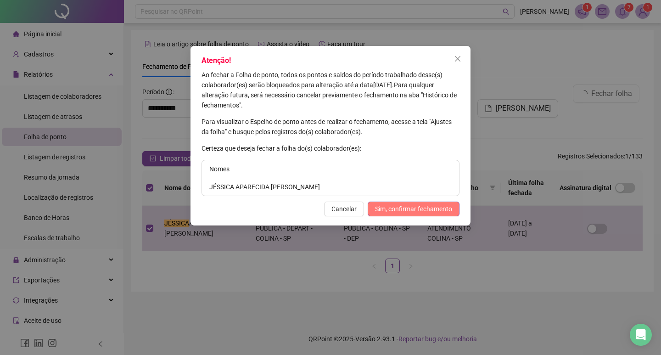
click at [407, 208] on span "Sim, confirmar fechamento" at bounding box center [413, 209] width 77 height 10
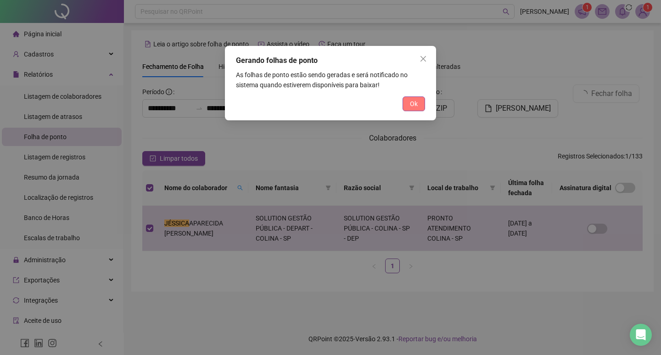
click at [411, 105] on span "Ok" at bounding box center [414, 104] width 8 height 10
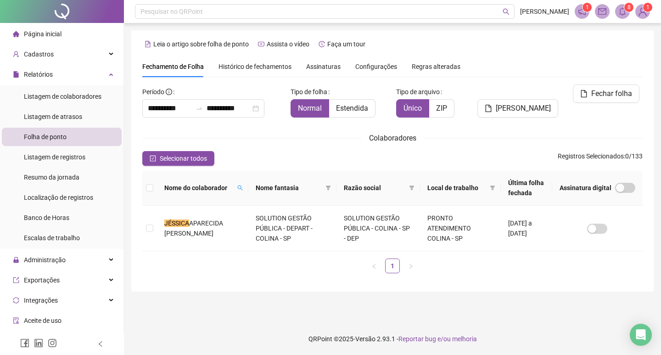
click at [618, 9] on span at bounding box center [622, 11] width 15 height 15
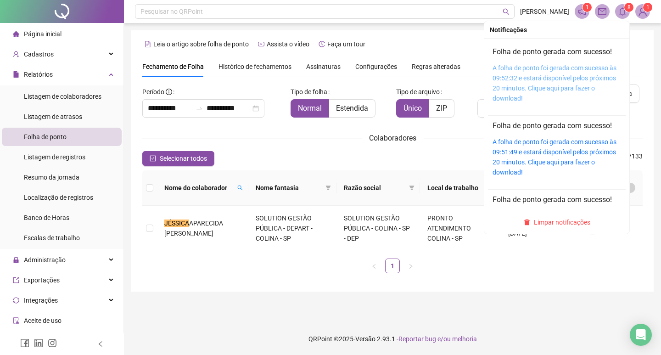
click at [540, 88] on link "A folha de ponto foi gerada com sucesso às 09:52:32 e estará disponível pelos p…" at bounding box center [555, 83] width 124 height 38
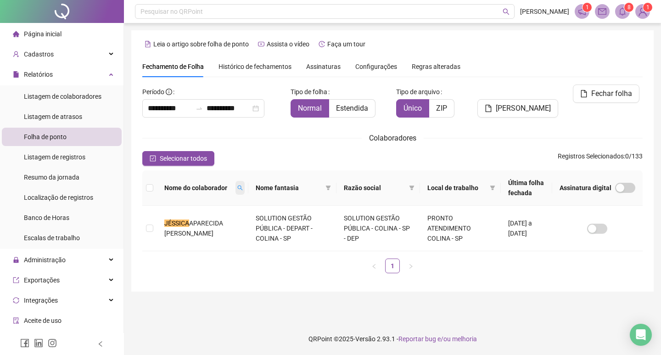
click at [236, 185] on span at bounding box center [240, 188] width 9 height 14
type input "*******"
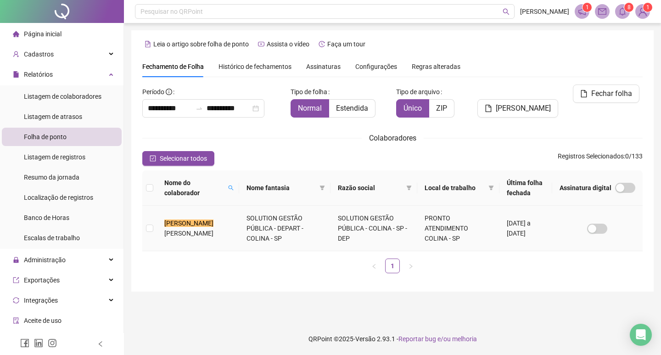
click at [153, 233] on td at bounding box center [149, 228] width 15 height 45
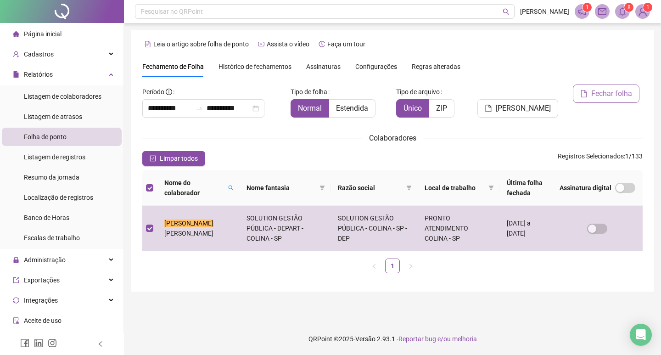
click at [610, 97] on span "Fechar folha" at bounding box center [611, 93] width 41 height 11
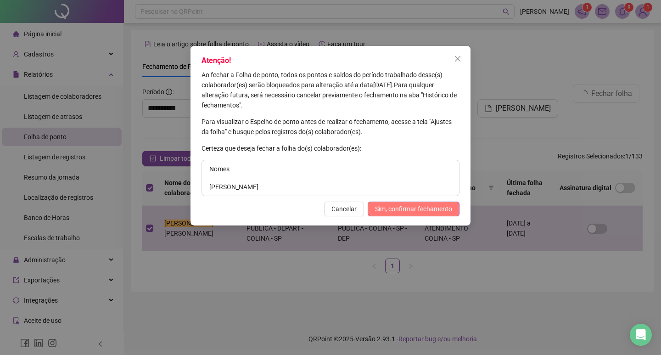
click at [439, 207] on span "Sim, confirmar fechamento" at bounding box center [413, 209] width 77 height 10
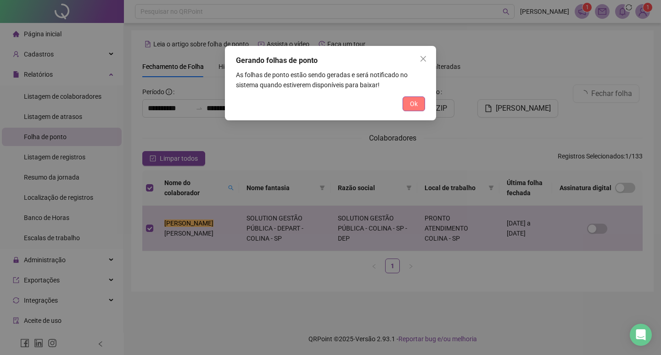
click at [414, 101] on span "Ok" at bounding box center [414, 104] width 8 height 10
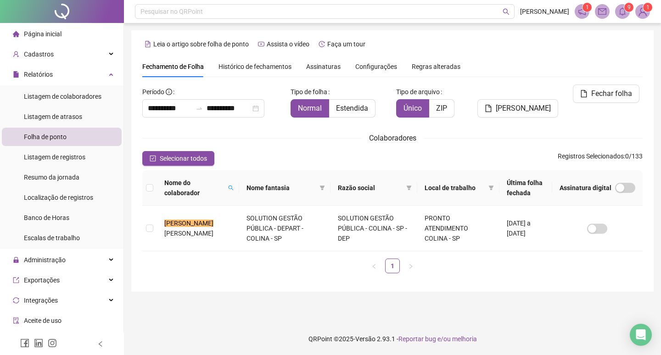
click at [629, 7] on span "9" at bounding box center [629, 7] width 3 height 6
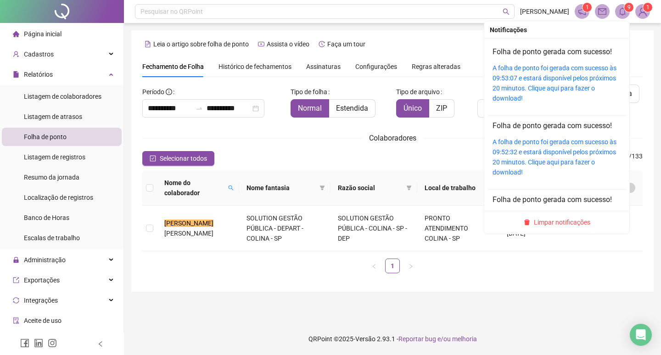
click at [553, 72] on div "A folha de ponto foi gerada com sucesso às 09:53:07 e estará disponível pelos p…" at bounding box center [557, 83] width 129 height 40
click at [551, 83] on div "A folha de ponto foi gerada com sucesso às 09:53:07 e estará disponível pelos p…" at bounding box center [557, 83] width 129 height 40
click at [628, 16] on span at bounding box center [622, 11] width 15 height 15
drag, startPoint x: 548, startPoint y: 73, endPoint x: 547, endPoint y: 84, distance: 11.1
click at [548, 79] on div "A folha de ponto foi gerada com sucesso às 09:53:07 e estará disponível pelos p…" at bounding box center [557, 83] width 129 height 40
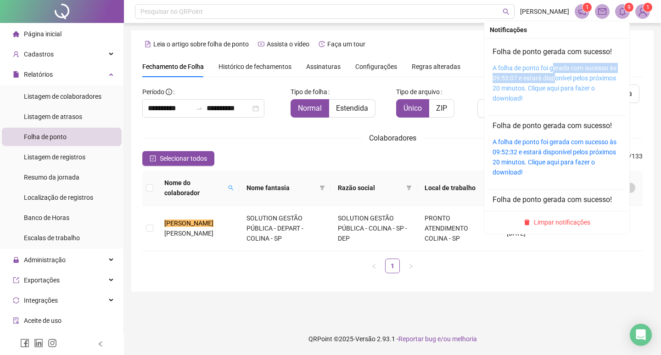
click at [521, 80] on link "A folha de ponto foi gerada com sucesso às 09:53:07 e estará disponível pelos p…" at bounding box center [555, 83] width 124 height 38
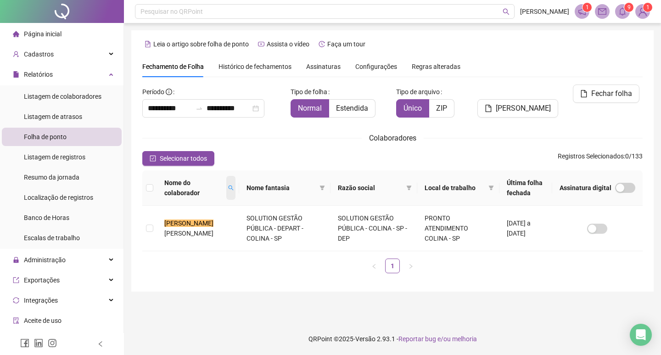
click at [228, 185] on span at bounding box center [230, 188] width 9 height 24
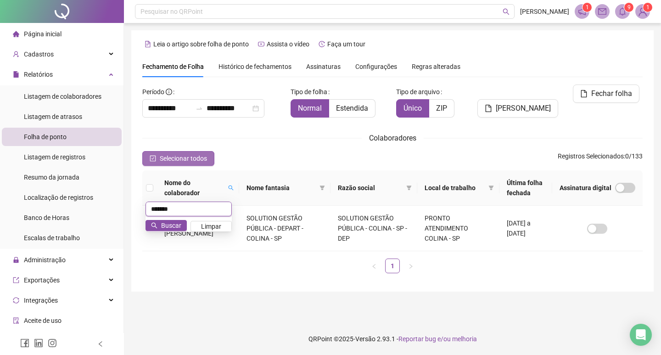
type input "*******"
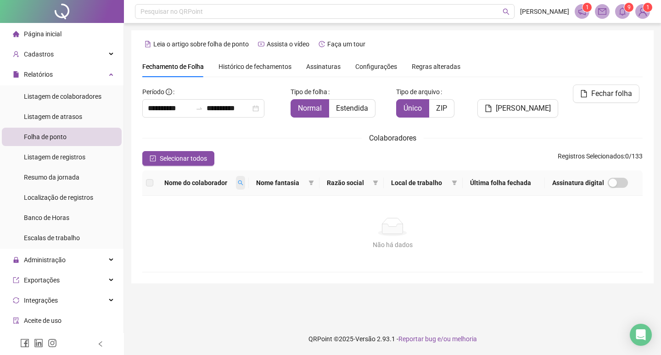
click at [240, 181] on span at bounding box center [240, 183] width 9 height 14
type input "*******"
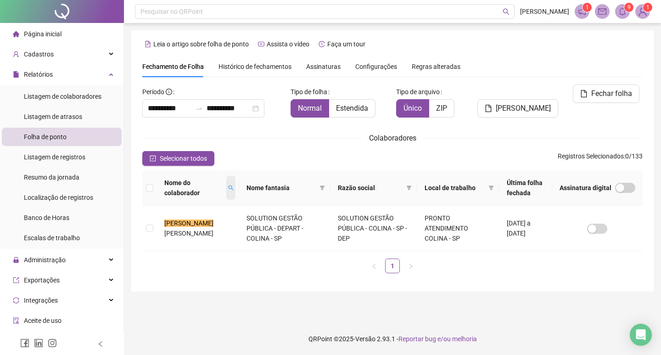
click at [228, 190] on icon "search" at bounding box center [231, 188] width 6 height 6
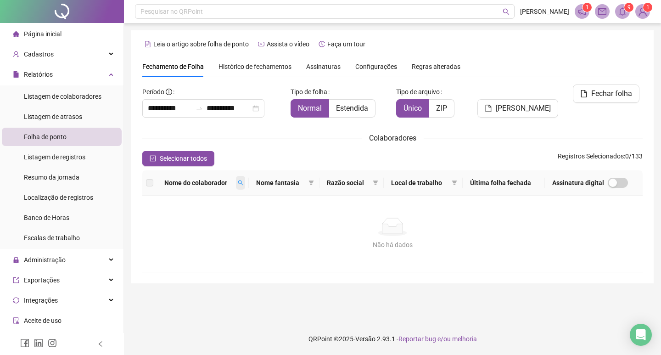
click at [239, 180] on span at bounding box center [240, 183] width 9 height 14
click at [209, 195] on input "******" at bounding box center [205, 199] width 86 height 15
type input "*"
type input "**********"
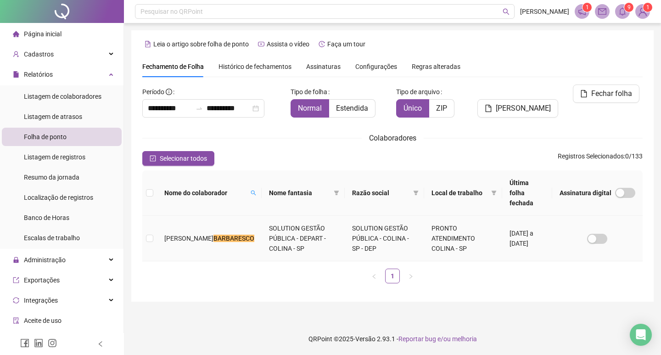
drag, startPoint x: 156, startPoint y: 227, endPoint x: 217, endPoint y: 239, distance: 62.1
click at [157, 228] on tr "WILIAM BARBARESCO SOLUTION GESTÃO PÚBLICA - DEPART - COLINA - SP SOLUTION GESTÃ…" at bounding box center [392, 238] width 501 height 45
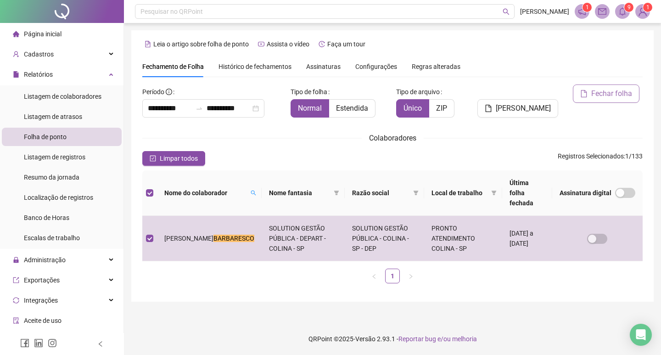
click at [627, 97] on span "Fechar folha" at bounding box center [611, 93] width 41 height 11
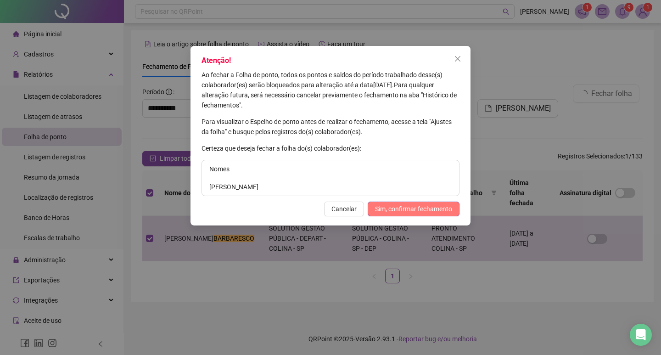
click at [434, 208] on span "Sim, confirmar fechamento" at bounding box center [413, 209] width 77 height 10
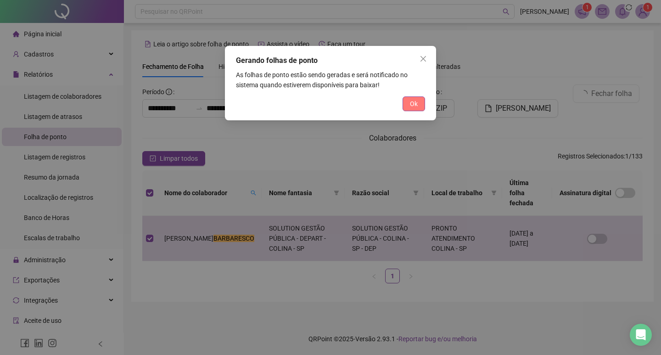
click at [418, 105] on button "Ok" at bounding box center [414, 103] width 23 height 15
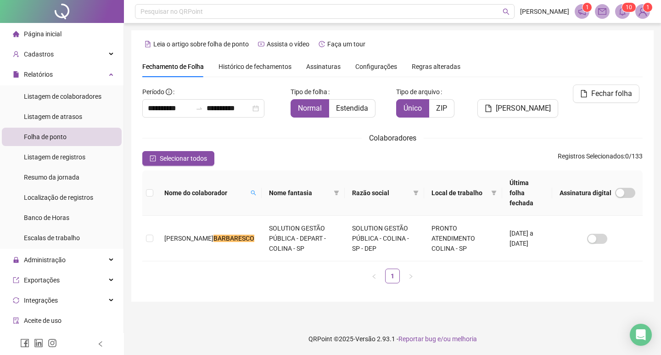
click at [628, 15] on span at bounding box center [622, 11] width 15 height 15
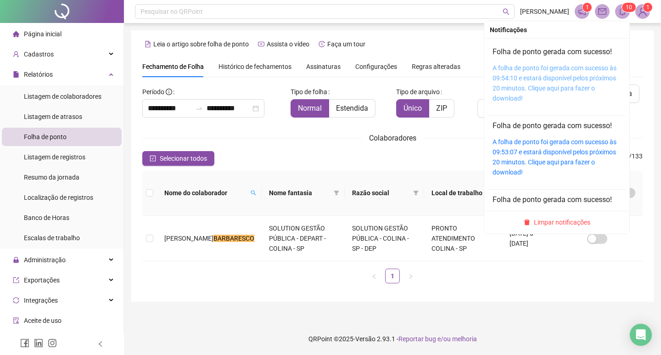
click at [538, 78] on link "A folha de ponto foi gerada com sucesso às 09:54:10 e estará disponível pelos p…" at bounding box center [555, 83] width 124 height 38
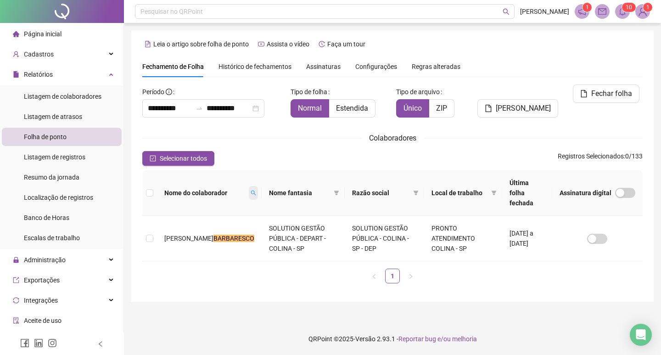
click at [251, 190] on icon "search" at bounding box center [254, 193] width 6 height 6
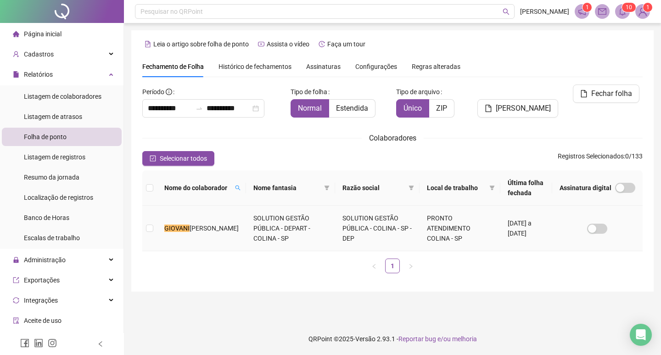
click at [153, 231] on td at bounding box center [149, 228] width 15 height 45
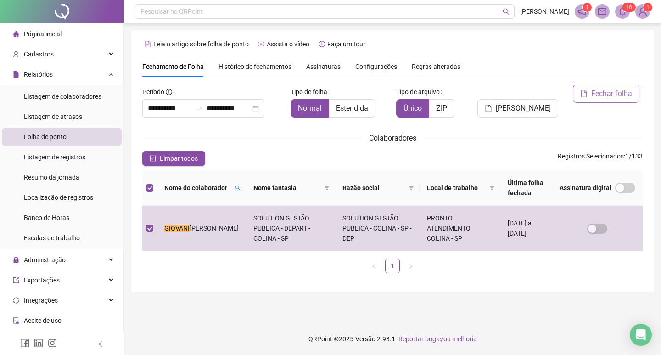
click at [611, 90] on span "Fechar folha" at bounding box center [611, 93] width 41 height 11
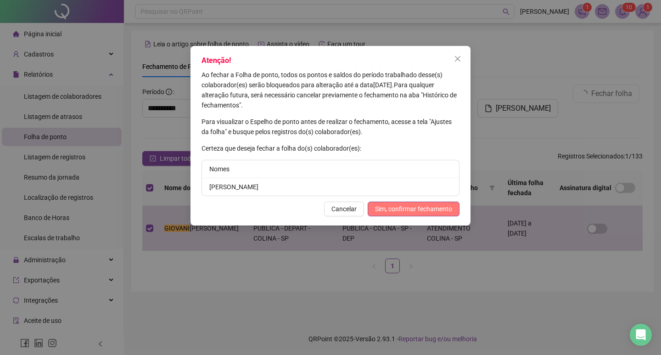
click at [405, 211] on span "Sim, confirmar fechamento" at bounding box center [413, 209] width 77 height 10
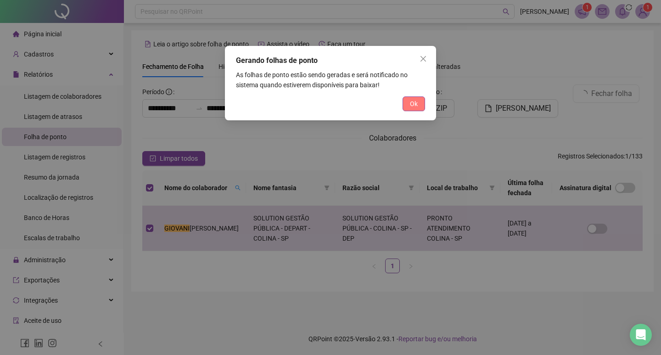
click at [414, 101] on span "Ok" at bounding box center [414, 104] width 8 height 10
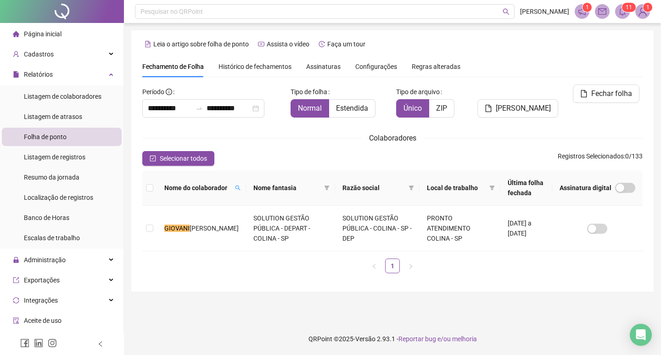
click at [625, 18] on span at bounding box center [622, 11] width 15 height 15
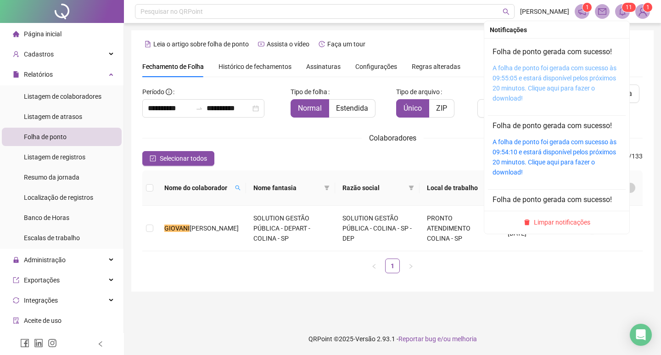
click at [567, 80] on link "A folha de ponto foi gerada com sucesso às 09:55:05 e estará disponível pelos p…" at bounding box center [555, 83] width 124 height 38
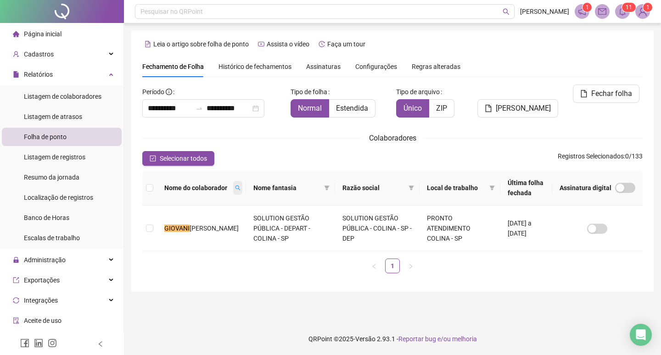
click at [236, 186] on icon "search" at bounding box center [238, 188] width 5 height 5
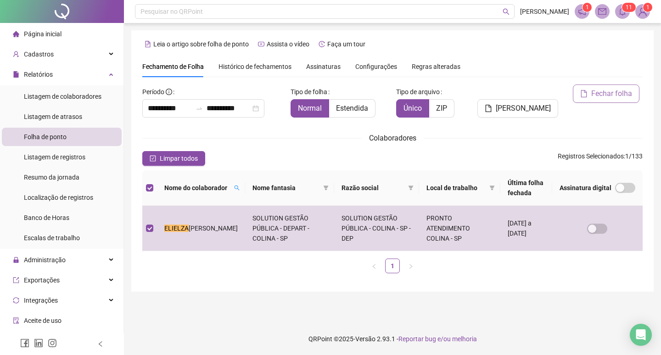
click at [606, 97] on span "Fechar folha" at bounding box center [611, 93] width 41 height 11
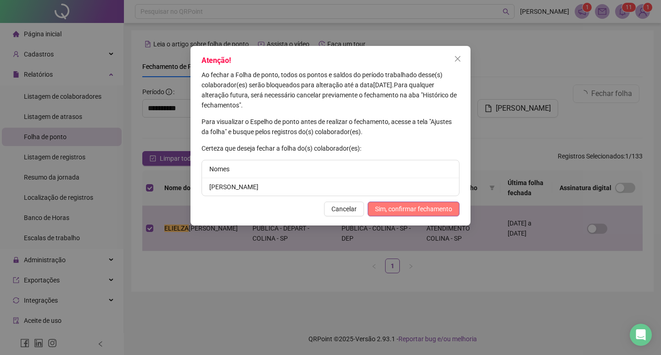
click at [422, 203] on button "Sim, confirmar fechamento" at bounding box center [414, 209] width 92 height 15
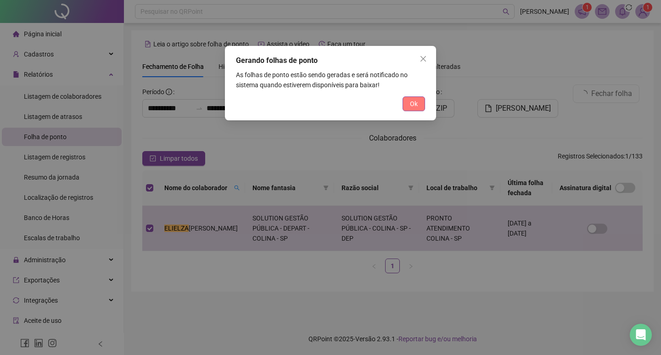
click at [406, 102] on button "Ok" at bounding box center [414, 103] width 23 height 15
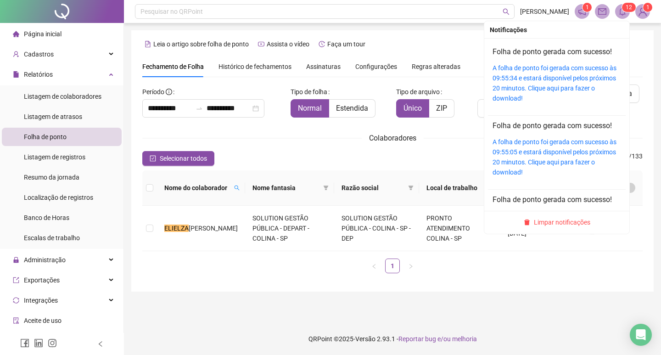
click at [618, 14] on span at bounding box center [622, 11] width 15 height 15
click at [512, 79] on link "A folha de ponto foi gerada com sucesso às 09:55:34 e estará disponível pelos p…" at bounding box center [555, 83] width 124 height 38
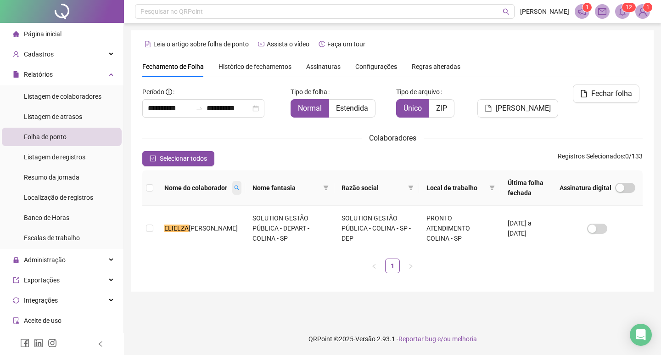
click at [232, 188] on span at bounding box center [236, 188] width 9 height 14
type input "******"
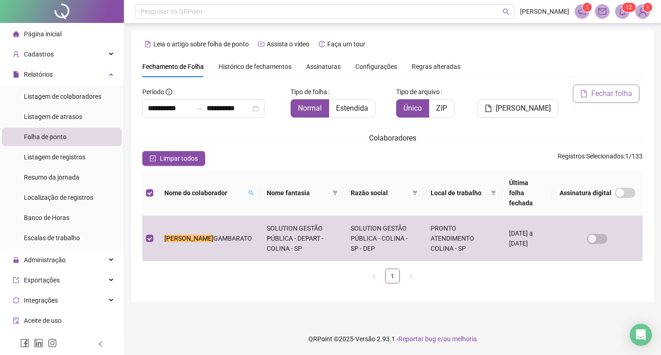
click at [611, 100] on button "Fechar folha" at bounding box center [606, 93] width 67 height 18
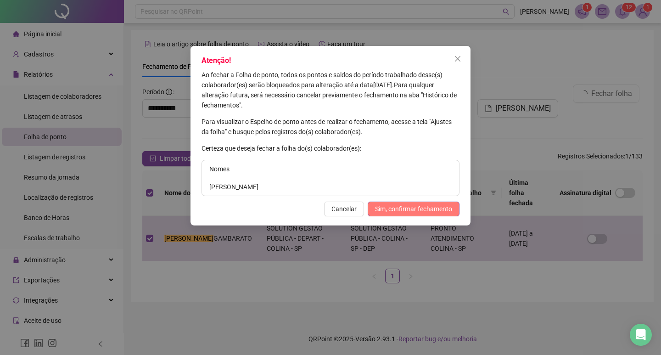
drag, startPoint x: 410, startPoint y: 206, endPoint x: 431, endPoint y: 208, distance: 20.7
click at [411, 206] on span "Sim, confirmar fechamento" at bounding box center [413, 209] width 77 height 10
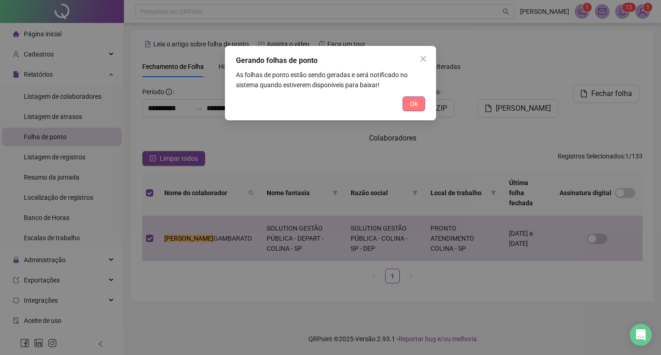
click at [417, 106] on span "Ok" at bounding box center [414, 104] width 8 height 10
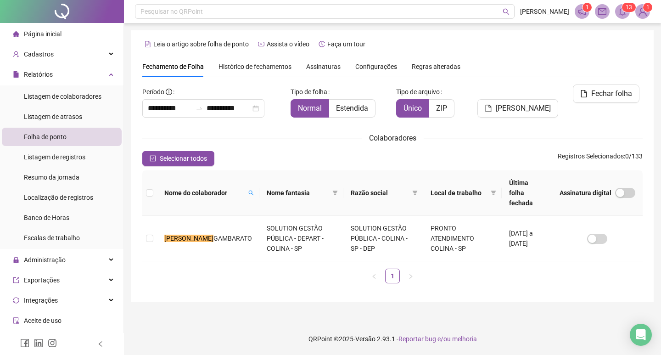
click at [620, 12] on icon "bell" at bounding box center [623, 11] width 8 height 8
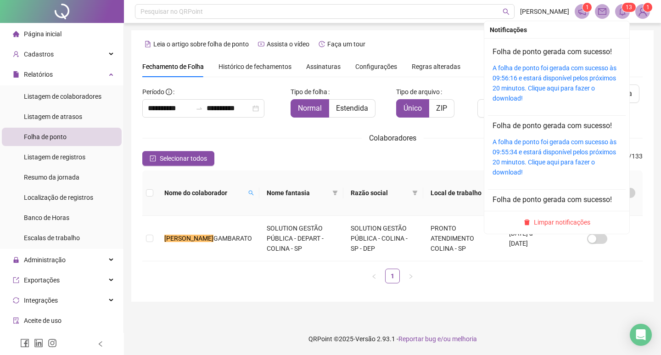
click at [510, 82] on div "A folha de ponto foi gerada com sucesso às 09:56:16 e estará disponível pelos p…" at bounding box center [557, 83] width 129 height 40
click at [561, 84] on link "A folha de ponto foi gerada com sucesso às 09:56:16 e estará disponível pelos p…" at bounding box center [555, 83] width 124 height 38
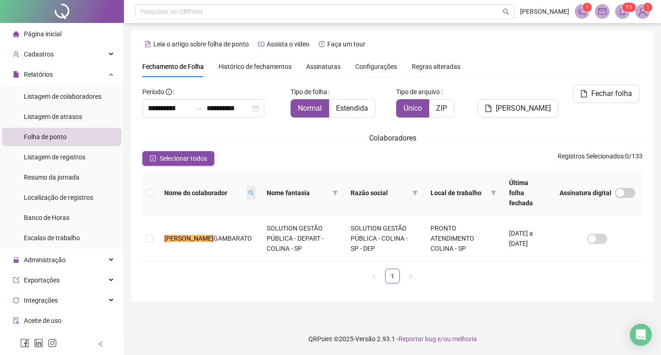
click at [247, 186] on span at bounding box center [251, 193] width 9 height 14
type input "*******"
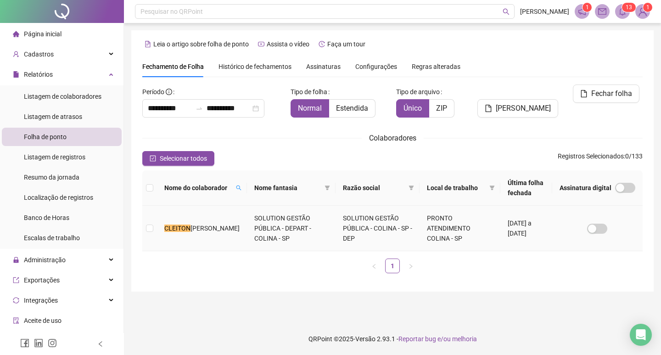
click at [154, 225] on td at bounding box center [149, 228] width 15 height 45
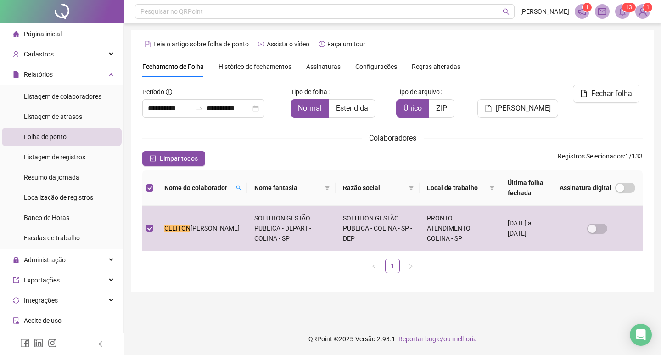
click at [606, 103] on div "Fechar folha" at bounding box center [604, 104] width 84 height 40
click at [608, 99] on span "Fechar folha" at bounding box center [611, 93] width 41 height 11
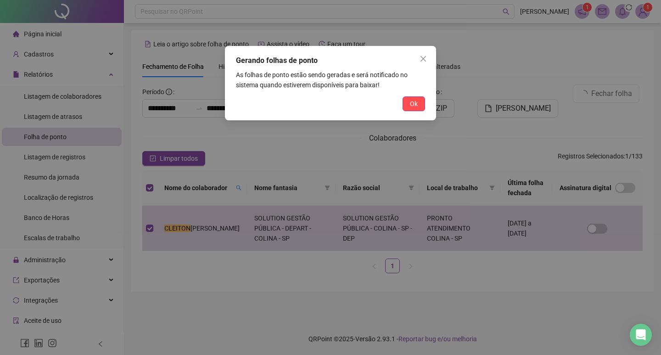
click at [413, 104] on span "Ok" at bounding box center [414, 104] width 8 height 10
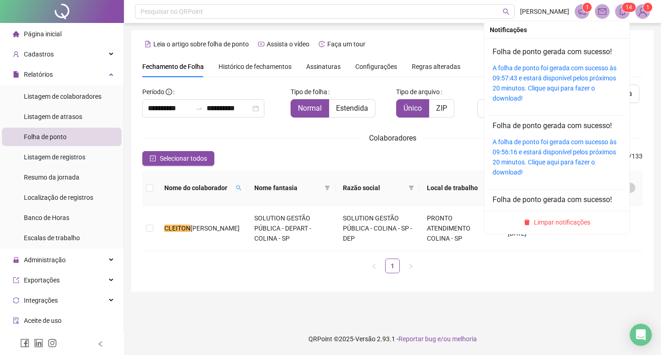
click at [628, 12] on span at bounding box center [622, 11] width 15 height 15
click at [543, 83] on div "A folha de ponto foi gerada com sucesso às 09:57:43 e estará disponível pelos p…" at bounding box center [557, 83] width 129 height 40
click at [528, 75] on link "A folha de ponto foi gerada com sucesso às 09:57:43 e estará disponível pelos p…" at bounding box center [555, 83] width 124 height 38
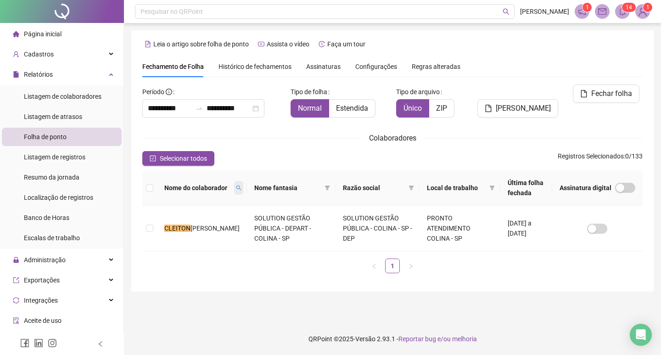
click at [236, 188] on icon "search" at bounding box center [239, 188] width 6 height 6
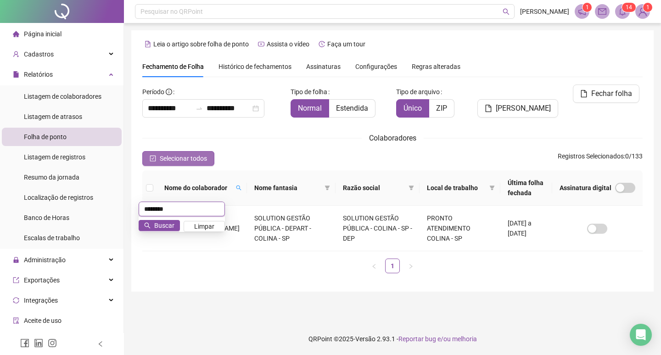
type input "*******"
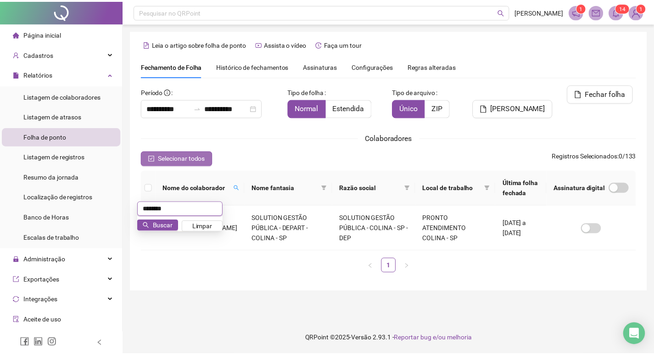
scroll to position [11, 0]
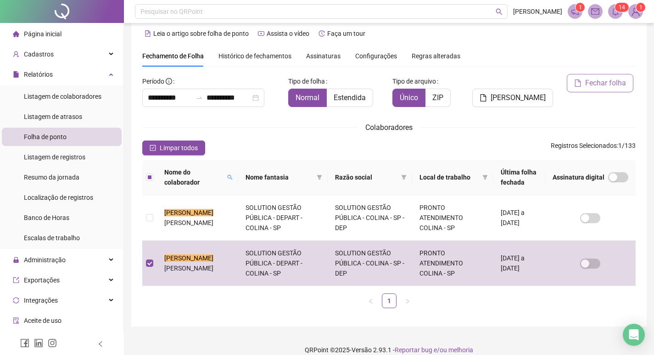
click at [585, 82] on button "Fechar folha" at bounding box center [600, 83] width 67 height 18
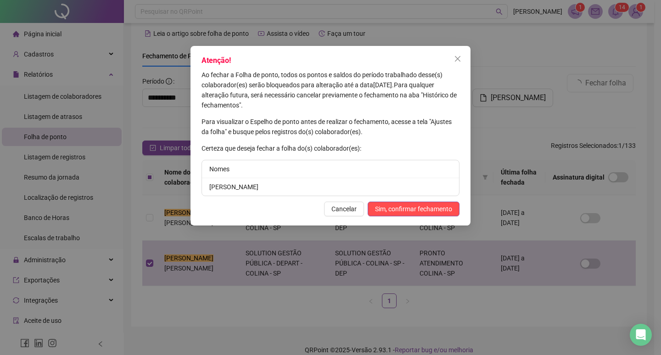
click at [448, 202] on button "Sim, confirmar fechamento" at bounding box center [414, 209] width 92 height 15
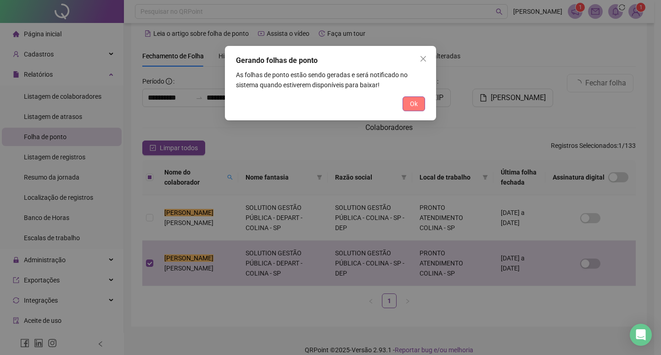
click at [416, 106] on span "Ok" at bounding box center [414, 104] width 8 height 10
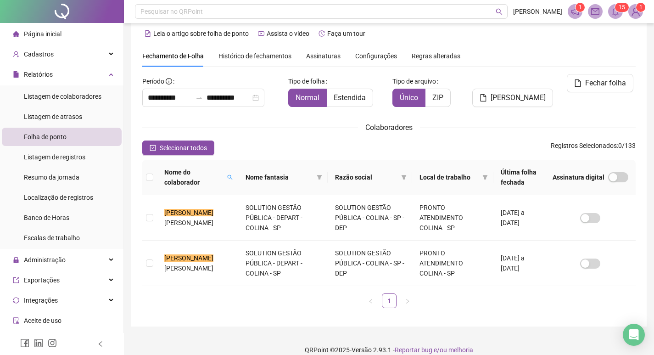
drag, startPoint x: 620, startPoint y: 13, endPoint x: 599, endPoint y: 43, distance: 35.9
click at [620, 13] on span at bounding box center [615, 11] width 15 height 15
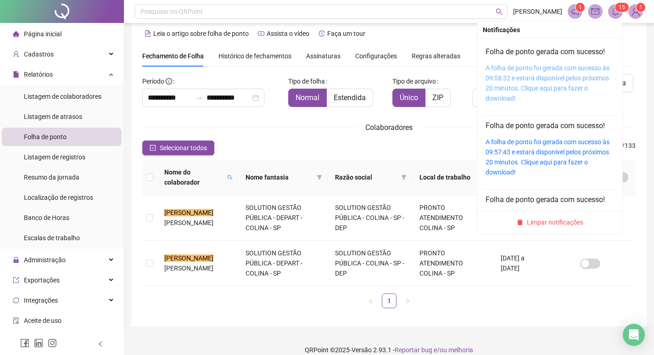
click at [557, 73] on link "A folha de ponto foi gerada com sucesso às 09:58:32 e estará disponível pelos p…" at bounding box center [548, 83] width 124 height 38
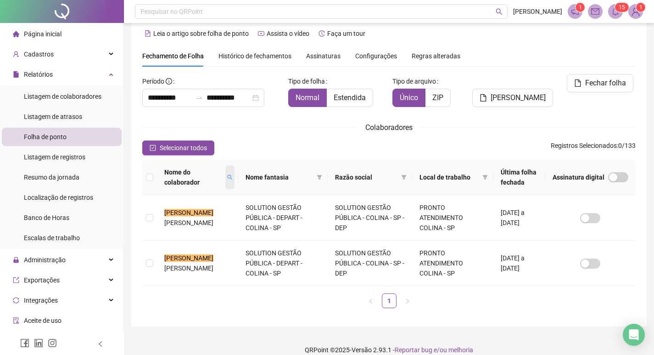
click at [231, 177] on span at bounding box center [229, 177] width 9 height 24
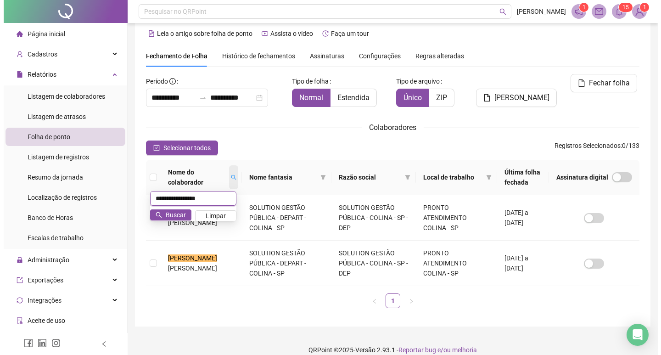
scroll to position [0, 0]
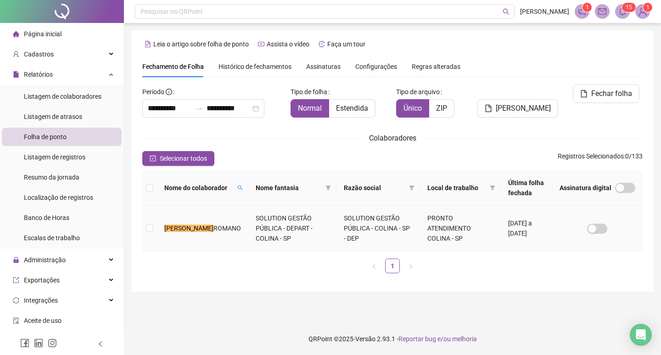
click at [154, 226] on td at bounding box center [149, 228] width 15 height 45
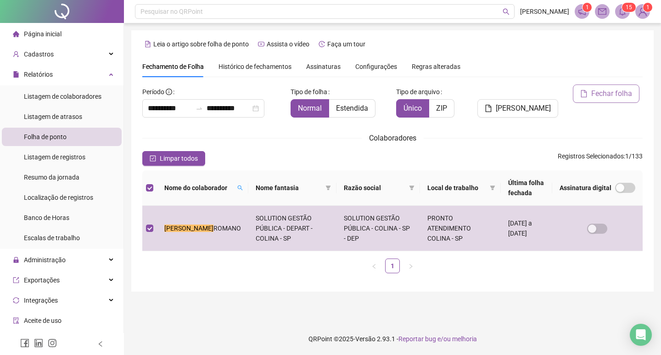
click at [603, 97] on span "Fechar folha" at bounding box center [611, 93] width 41 height 11
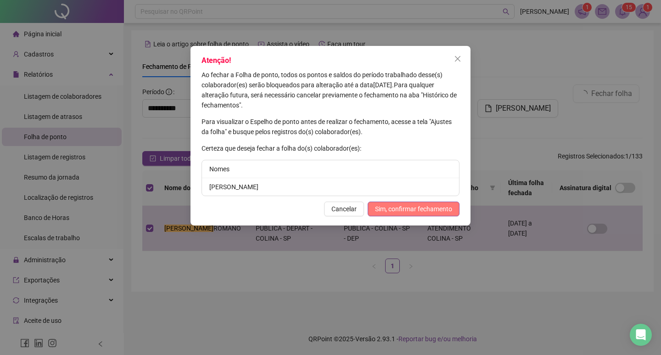
click at [400, 205] on span "Sim, confirmar fechamento" at bounding box center [413, 209] width 77 height 10
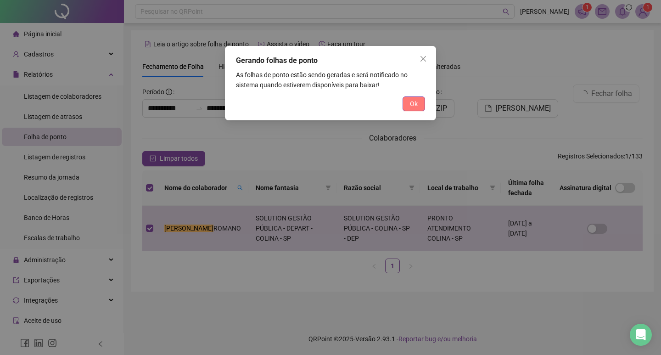
click at [417, 97] on button "Ok" at bounding box center [414, 103] width 23 height 15
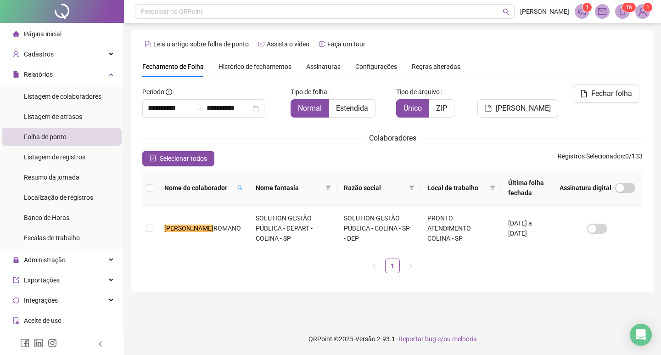
click at [622, 17] on span at bounding box center [622, 11] width 15 height 15
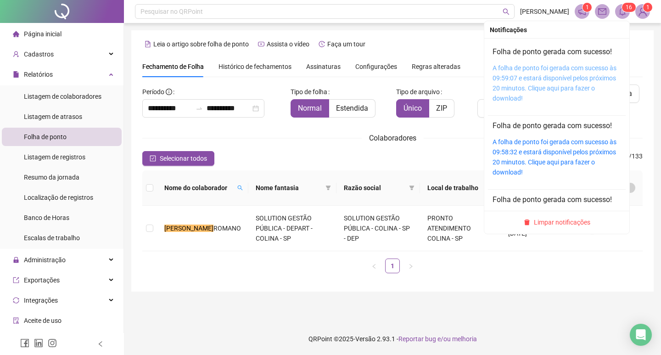
click at [545, 73] on link "A folha de ponto foi gerada com sucesso às 09:59:07 e estará disponível pelos p…" at bounding box center [555, 83] width 124 height 38
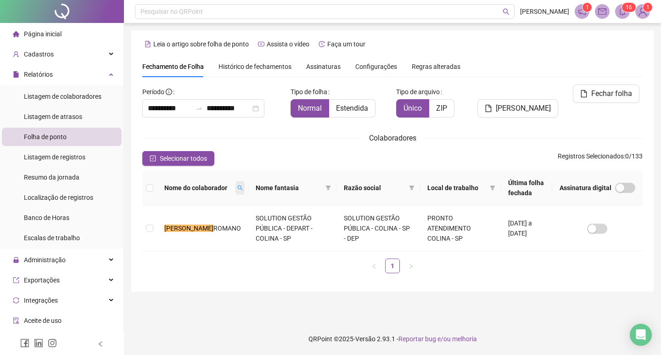
click at [237, 188] on icon "search" at bounding box center [240, 188] width 6 height 6
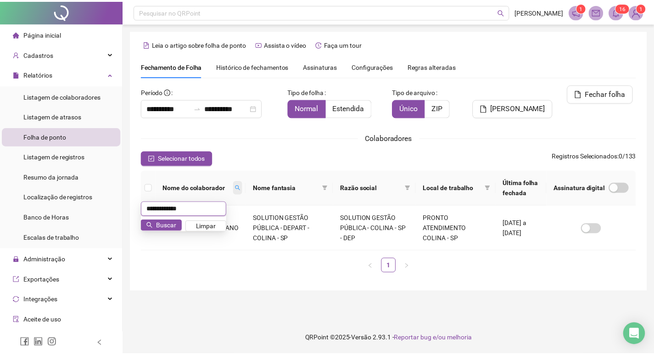
scroll to position [11, 0]
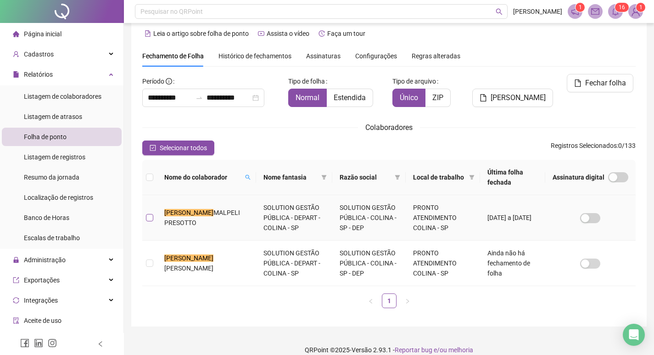
click at [146, 213] on label at bounding box center [149, 218] width 7 height 10
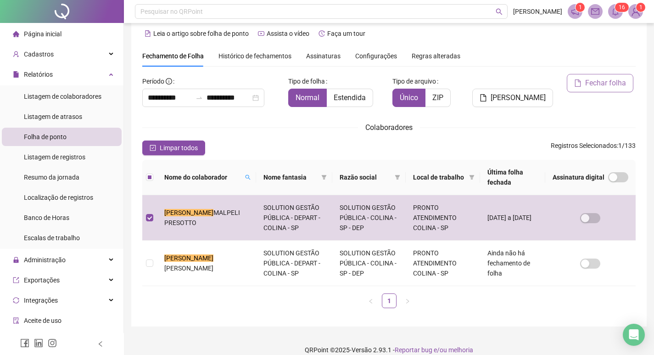
click at [600, 86] on span "Fechar folha" at bounding box center [606, 83] width 41 height 11
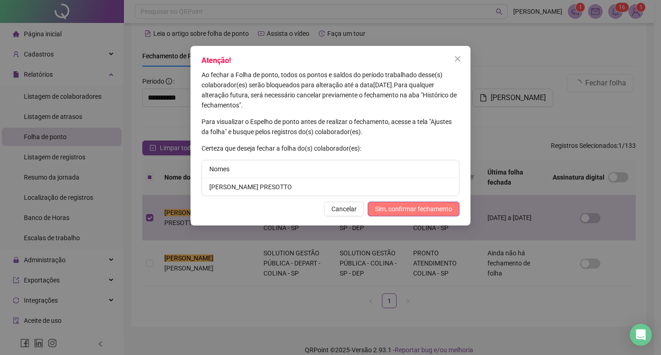
drag, startPoint x: 418, startPoint y: 195, endPoint x: 412, endPoint y: 208, distance: 14.6
click at [415, 202] on div "Atenção! Ao fechar a Folha de ponto, todos os pontos e saldos do período trabal…" at bounding box center [331, 136] width 280 height 180
drag, startPoint x: 412, startPoint y: 208, endPoint x: 551, endPoint y: 354, distance: 201.1
click at [412, 209] on span "Sim, confirmar fechamento" at bounding box center [413, 209] width 77 height 10
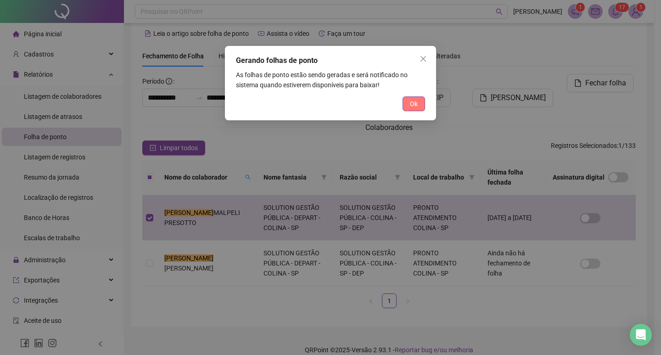
click at [425, 100] on button "Ok" at bounding box center [414, 103] width 23 height 15
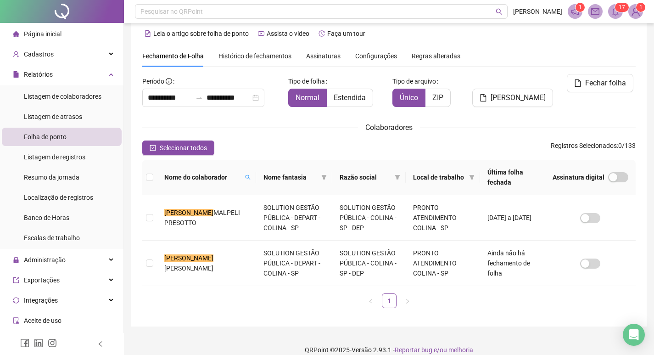
click at [621, 10] on span "1" at bounding box center [620, 7] width 3 height 6
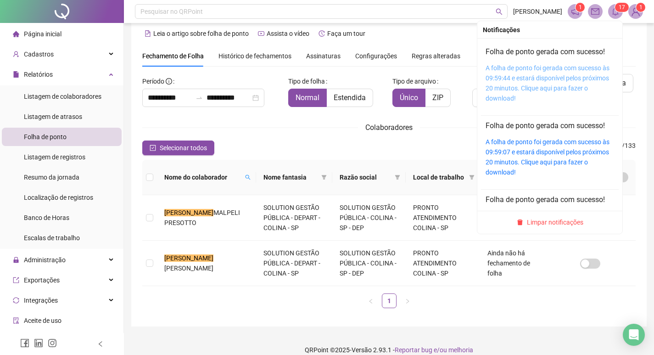
click at [518, 85] on link "A folha de ponto foi gerada com sucesso às 09:59:44 e estará disponível pelos p…" at bounding box center [548, 83] width 124 height 38
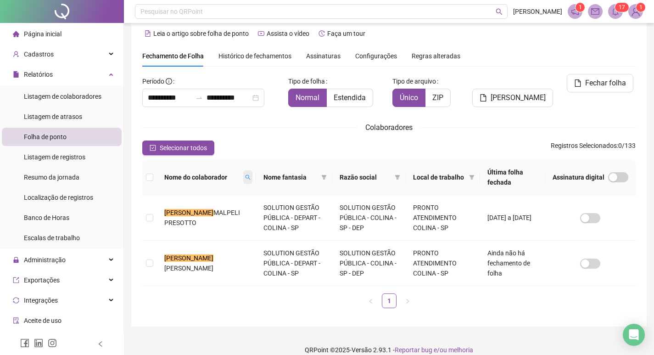
click at [245, 177] on icon "search" at bounding box center [248, 178] width 6 height 6
type input "******"
click at [153, 214] on icon "search" at bounding box center [154, 215] width 6 height 6
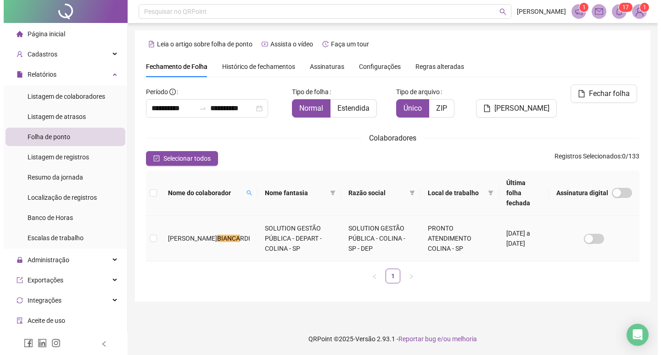
scroll to position [0, 0]
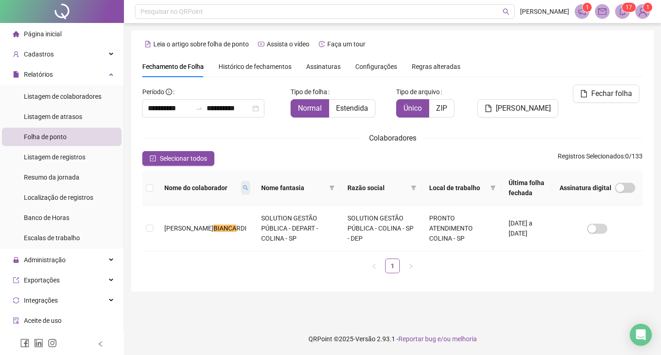
click at [241, 191] on span at bounding box center [245, 188] width 9 height 14
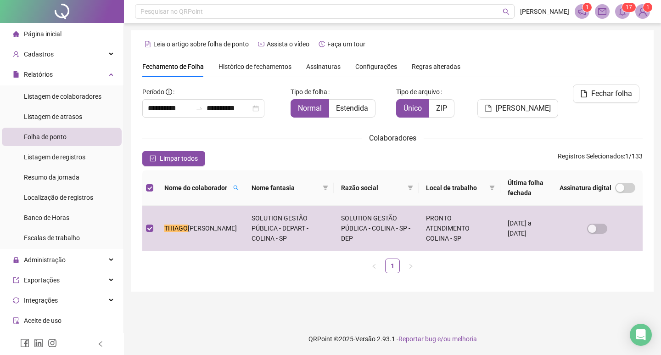
click at [612, 105] on div "Fechar folha" at bounding box center [604, 104] width 84 height 40
click at [615, 101] on button "Fechar folha" at bounding box center [606, 93] width 67 height 18
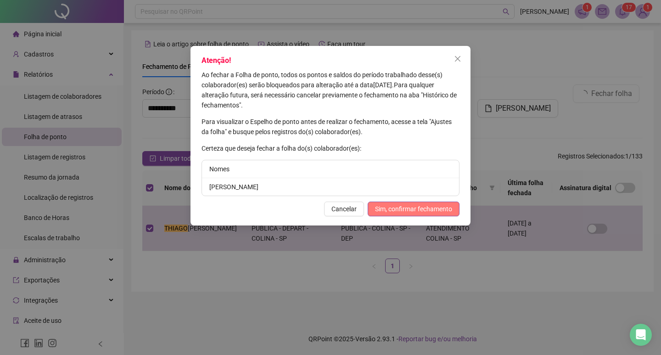
click at [426, 212] on span "Sim, confirmar fechamento" at bounding box center [413, 209] width 77 height 10
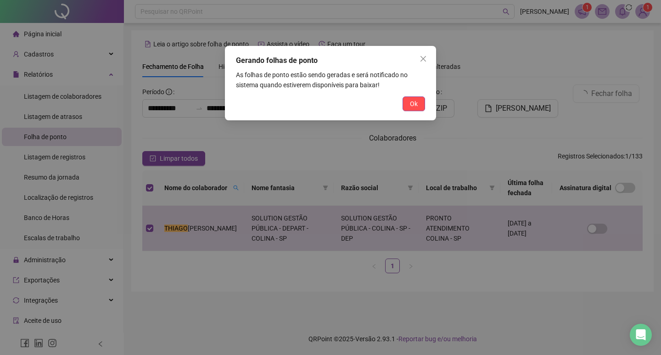
click at [414, 113] on div "Gerando folhas de ponto As folhas de ponto estão sendo geradas e será notificad…" at bounding box center [330, 83] width 211 height 74
click at [416, 111] on button "Ok" at bounding box center [414, 103] width 23 height 15
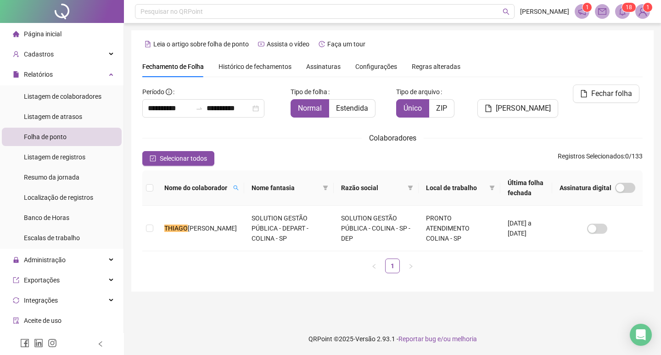
click at [629, 14] on span at bounding box center [622, 11] width 15 height 15
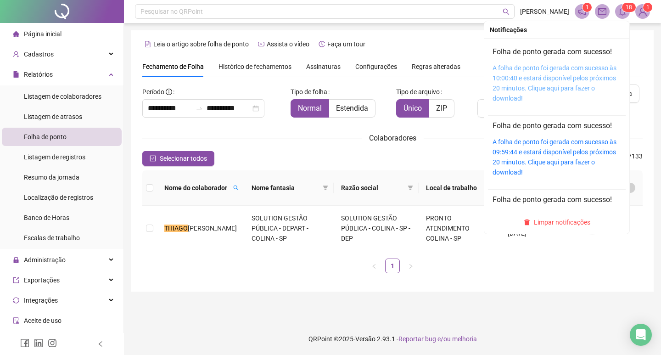
click at [544, 77] on link "A folha de ponto foi gerada com sucesso às 10:00:40 e estará disponível pelos p…" at bounding box center [555, 83] width 124 height 38
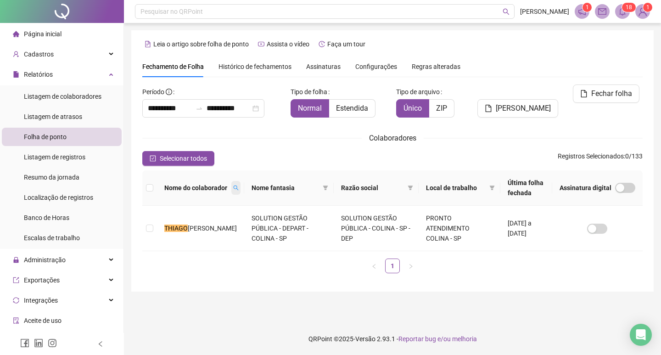
click at [233, 187] on icon "search" at bounding box center [236, 188] width 6 height 6
type input "******"
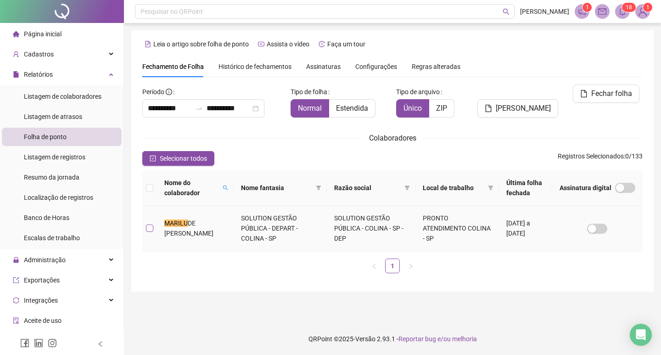
click at [150, 226] on label at bounding box center [149, 228] width 7 height 10
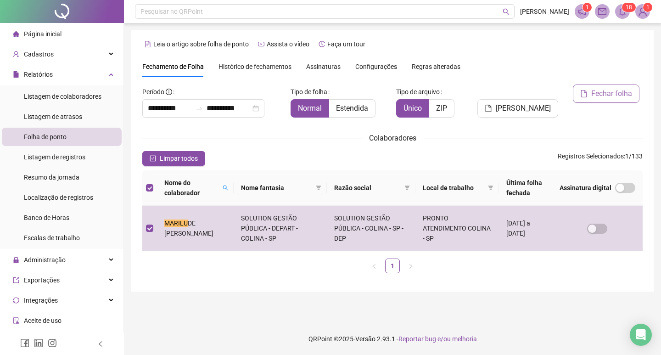
click at [610, 88] on button "Fechar folha" at bounding box center [606, 93] width 67 height 18
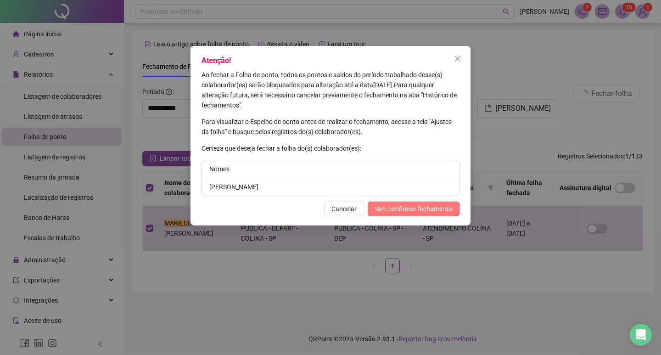
click at [429, 210] on span "Sim, confirmar fechamento" at bounding box center [413, 209] width 77 height 10
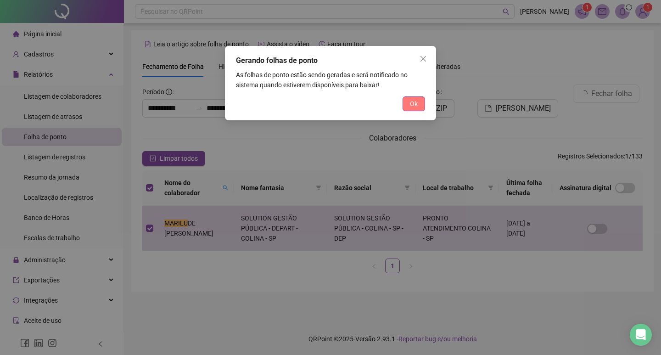
click at [420, 111] on button "Ok" at bounding box center [414, 103] width 23 height 15
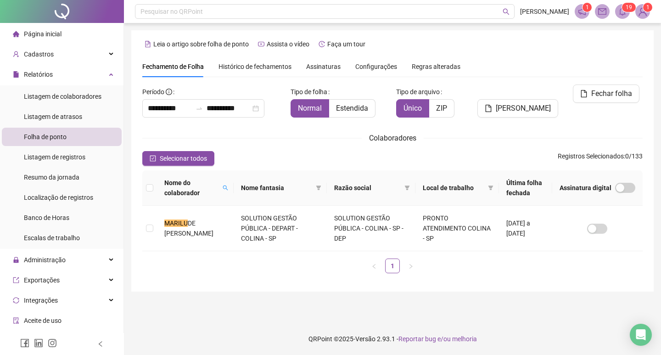
click at [618, 14] on span at bounding box center [622, 11] width 15 height 15
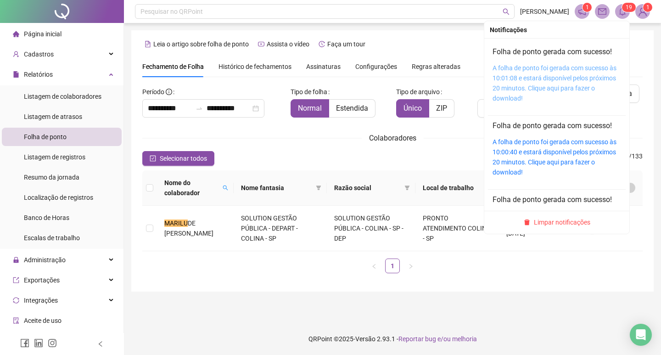
click at [560, 70] on link "A folha de ponto foi gerada com sucesso às 10:01:08 e estará disponível pelos p…" at bounding box center [555, 83] width 124 height 38
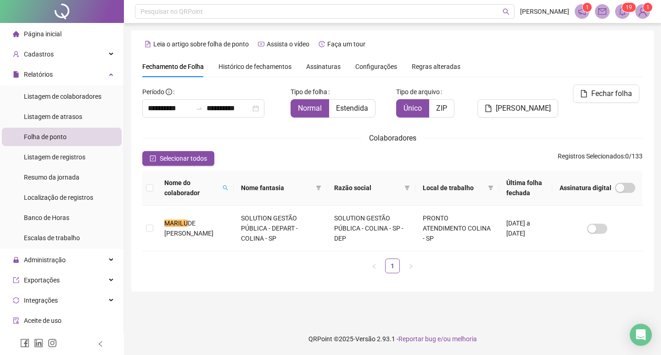
click at [231, 189] on th "Nome do colaborador" at bounding box center [195, 187] width 77 height 35
click at [228, 189] on icon "search" at bounding box center [226, 188] width 6 height 6
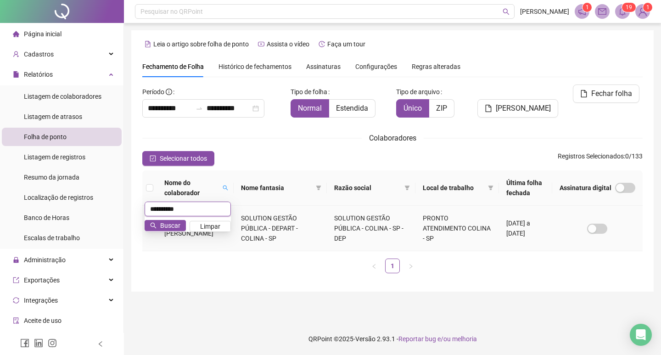
type input "**********"
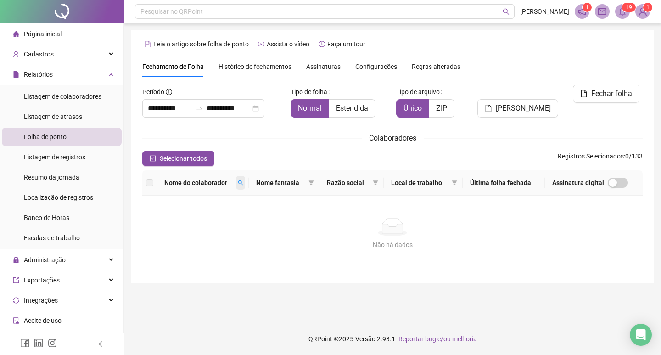
click at [243, 184] on icon "search" at bounding box center [240, 182] width 5 height 5
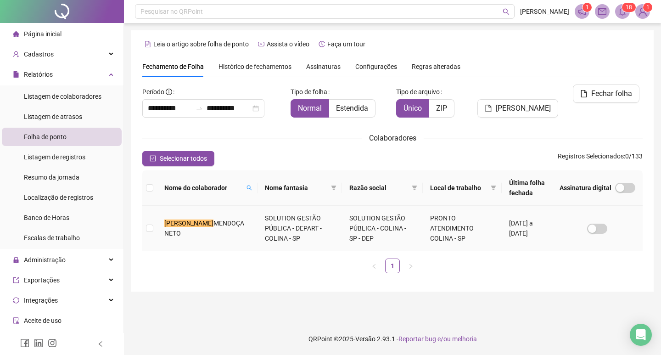
click at [158, 231] on td "JOÃO PAULO MENDOÇA NETO" at bounding box center [207, 228] width 101 height 45
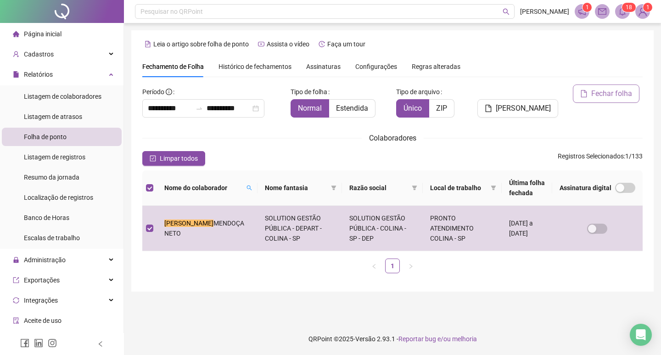
click at [621, 97] on span "Fechar folha" at bounding box center [611, 93] width 41 height 11
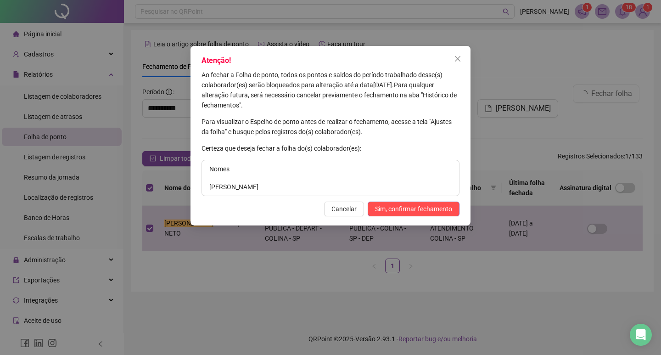
click at [419, 217] on div "Atenção! Ao fechar a Folha de ponto, todos os pontos e saldos do período trabal…" at bounding box center [331, 136] width 280 height 180
click at [432, 210] on span "Sim, confirmar fechamento" at bounding box center [413, 209] width 77 height 10
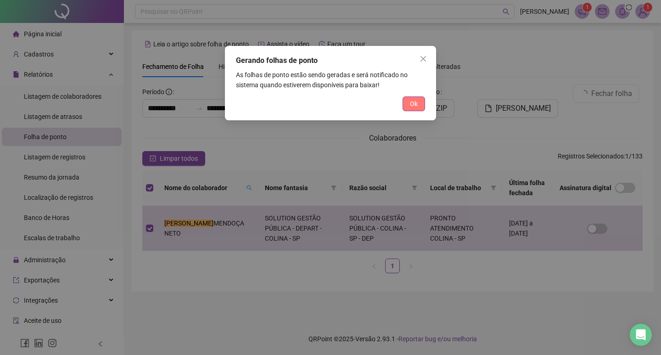
click at [423, 101] on button "Ok" at bounding box center [414, 103] width 23 height 15
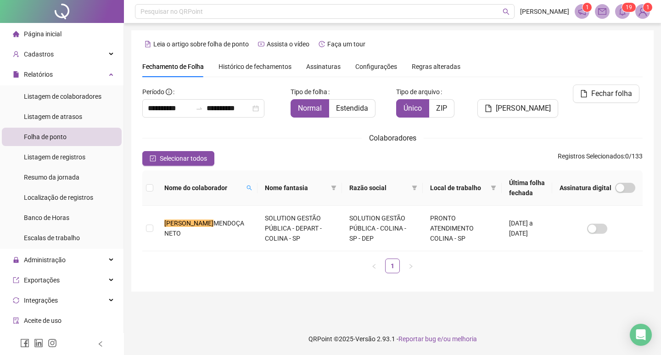
click at [621, 12] on icon "bell" at bounding box center [623, 11] width 8 height 8
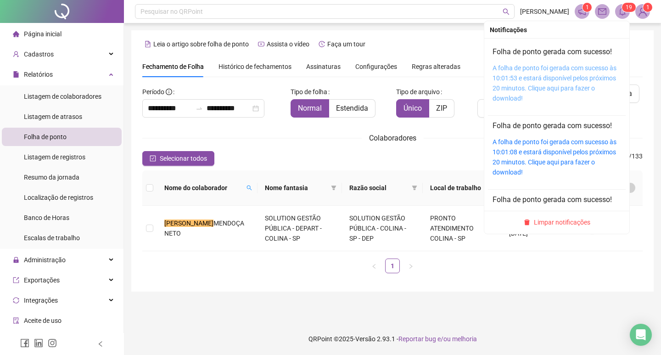
click at [568, 78] on link "A folha de ponto foi gerada com sucesso às 10:01:53 e estará disponível pelos p…" at bounding box center [555, 83] width 124 height 38
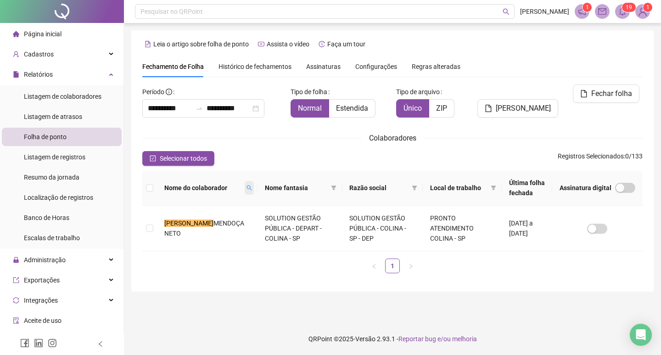
click at [245, 187] on span at bounding box center [249, 188] width 9 height 14
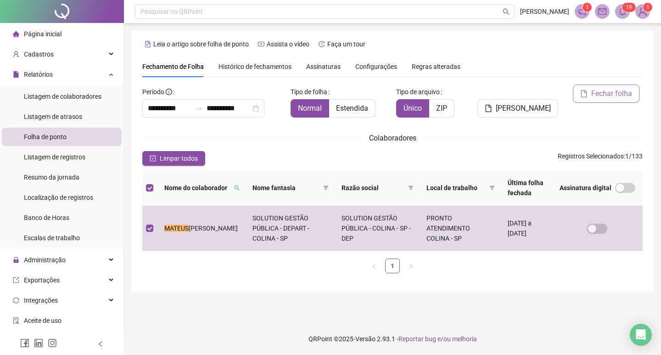
click at [624, 96] on span "Fechar folha" at bounding box center [611, 93] width 41 height 11
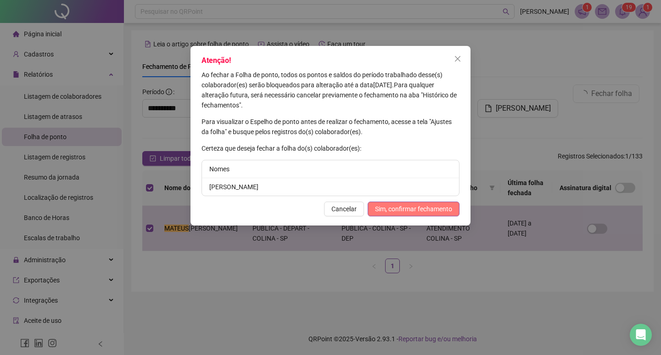
click at [394, 207] on span "Sim, confirmar fechamento" at bounding box center [413, 209] width 77 height 10
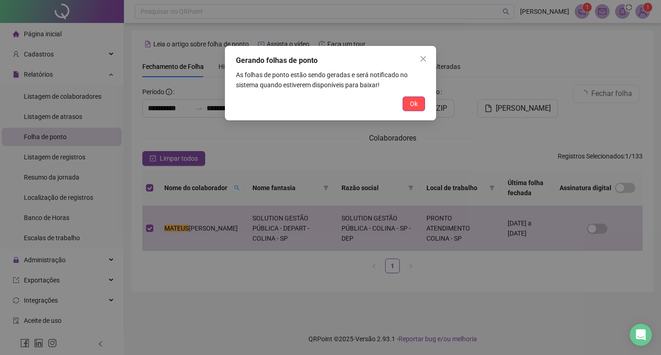
click at [414, 105] on span "Ok" at bounding box center [414, 104] width 8 height 10
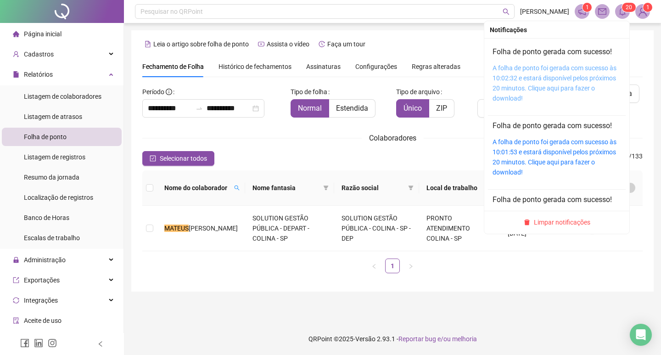
click at [530, 84] on link "A folha de ponto foi gerada com sucesso às 10:02:32 e estará disponível pelos p…" at bounding box center [555, 83] width 124 height 38
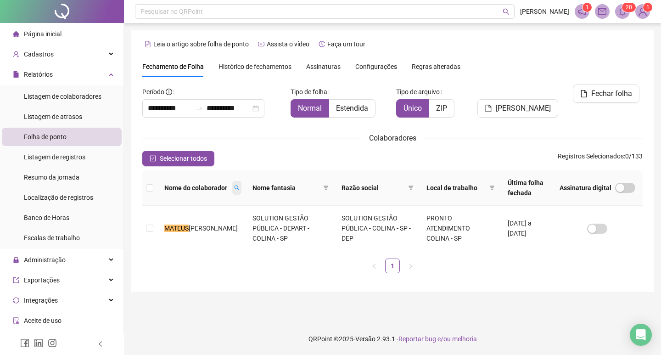
click at [232, 184] on span at bounding box center [236, 188] width 9 height 14
type input "*****"
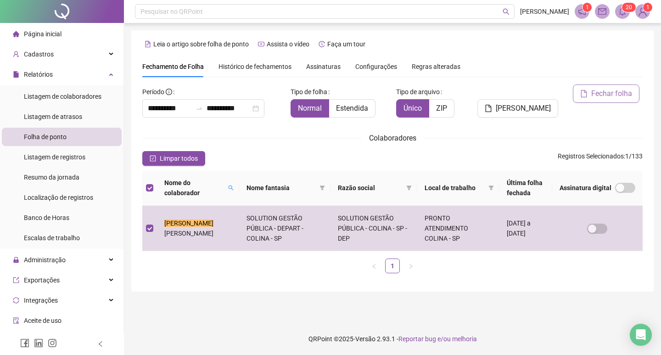
click at [597, 101] on button "Fechar folha" at bounding box center [606, 93] width 67 height 18
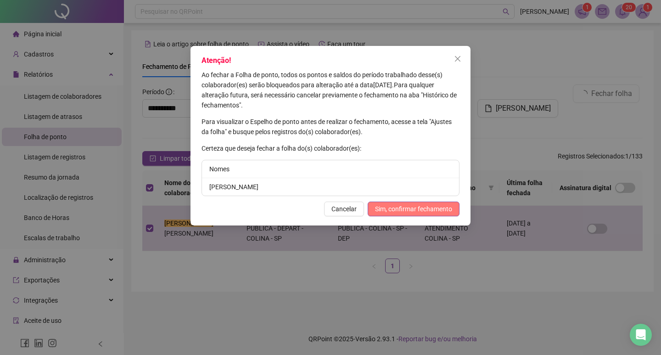
click at [452, 203] on button "Sim, confirmar fechamento" at bounding box center [414, 209] width 92 height 15
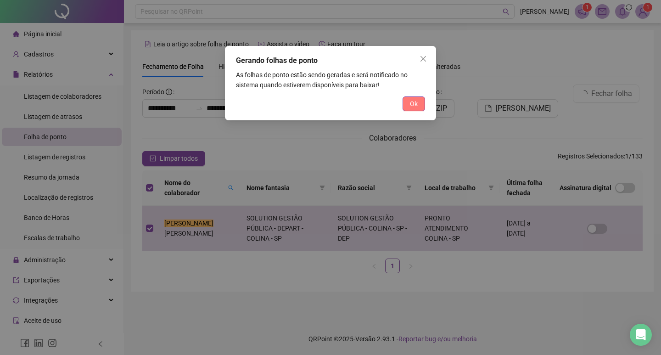
click at [422, 99] on button "Ok" at bounding box center [414, 103] width 23 height 15
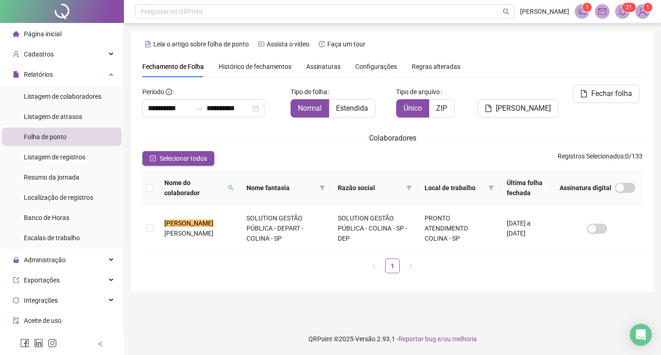
click at [623, 8] on sup "2 1" at bounding box center [629, 7] width 14 height 9
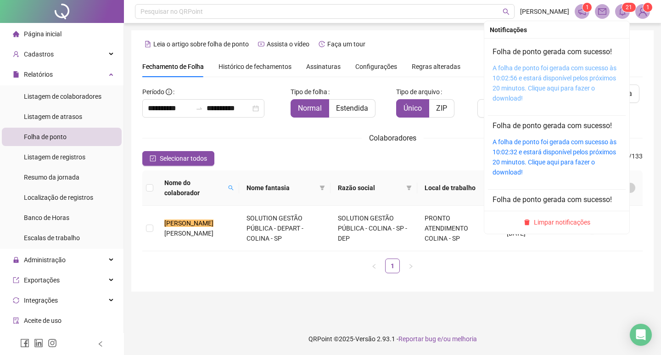
click at [540, 71] on link "A folha de ponto foi gerada com sucesso às 10:02:56 e estará disponível pelos p…" at bounding box center [555, 83] width 124 height 38
